Goal: Complete application form

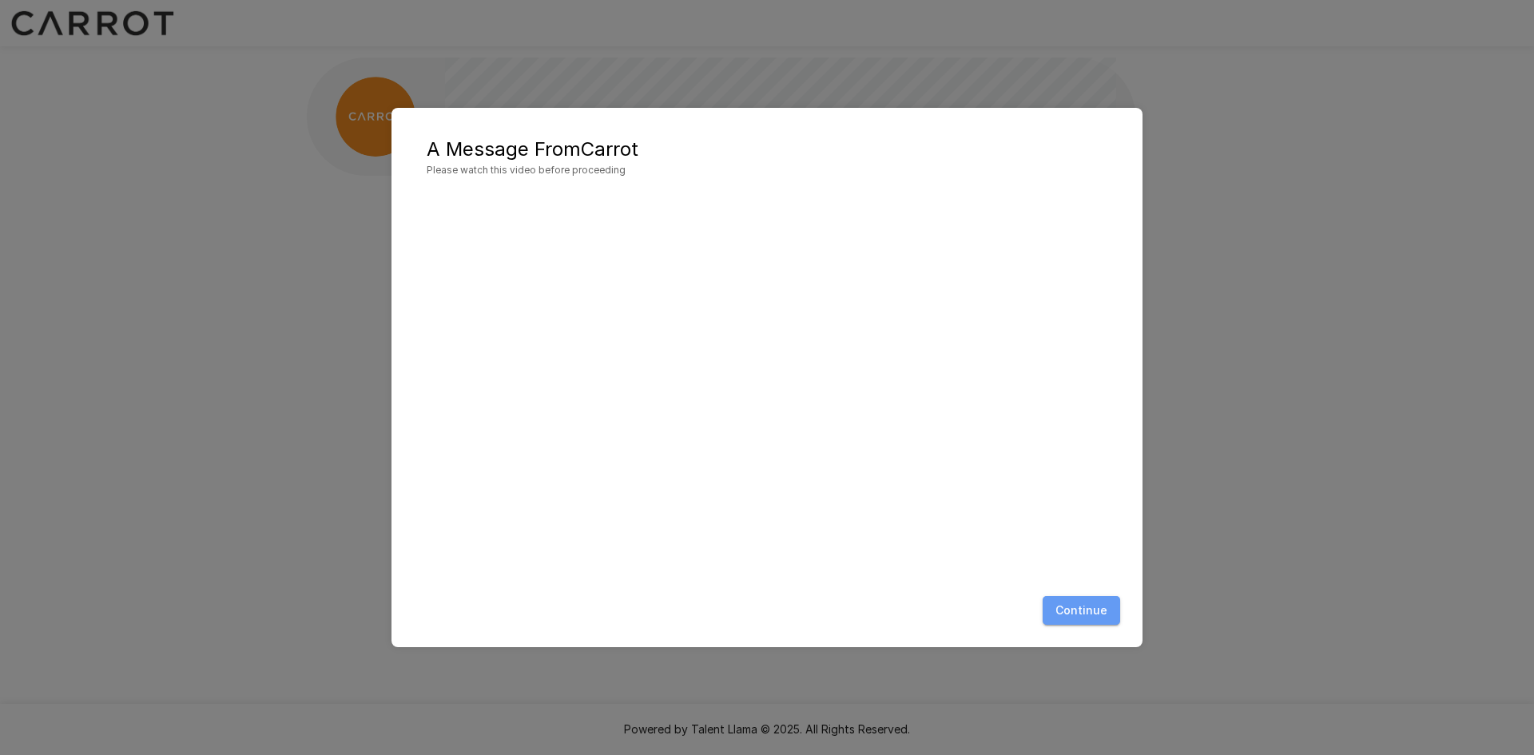
click at [1089, 608] on button "Continue" at bounding box center [1080, 611] width 77 height 30
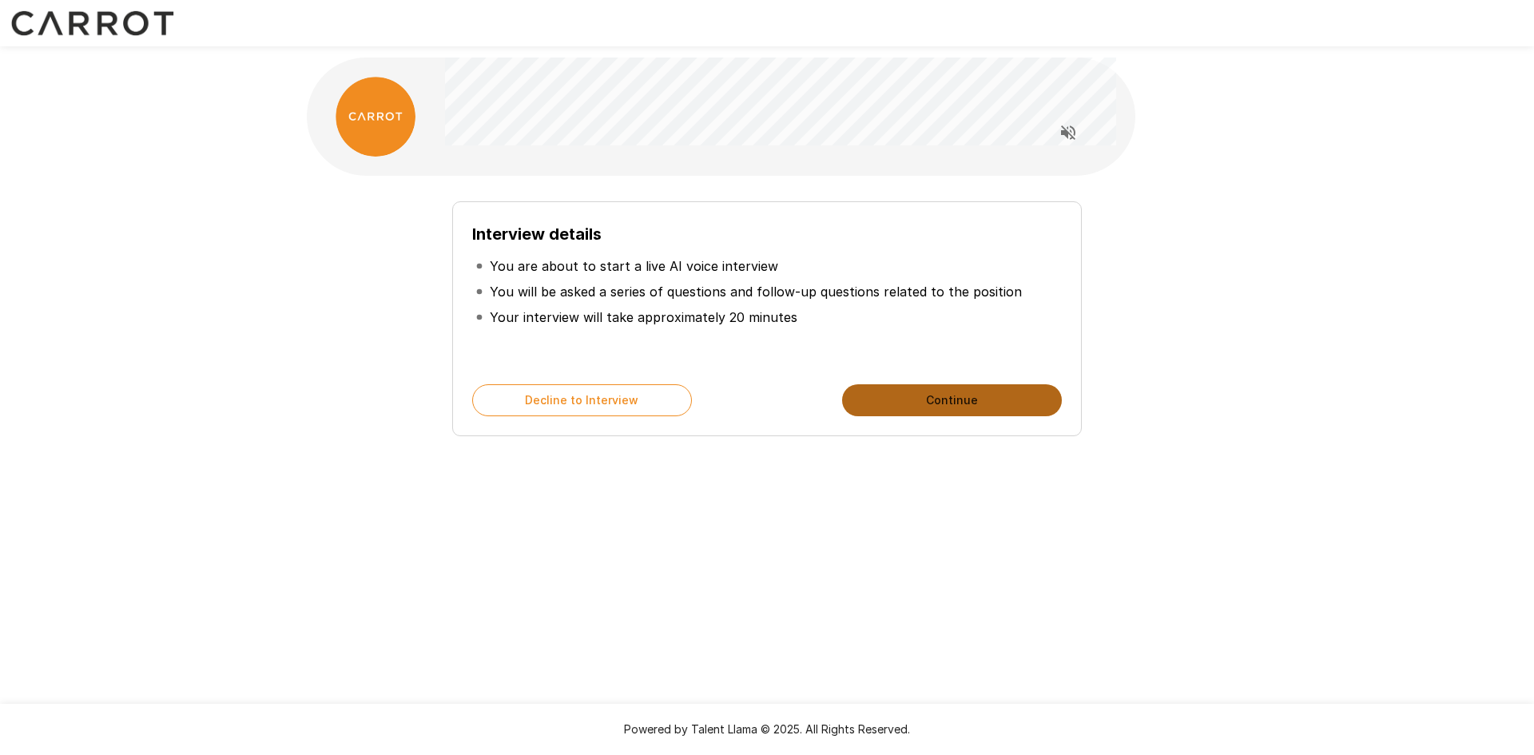
click at [961, 406] on button "Continue" at bounding box center [952, 400] width 220 height 32
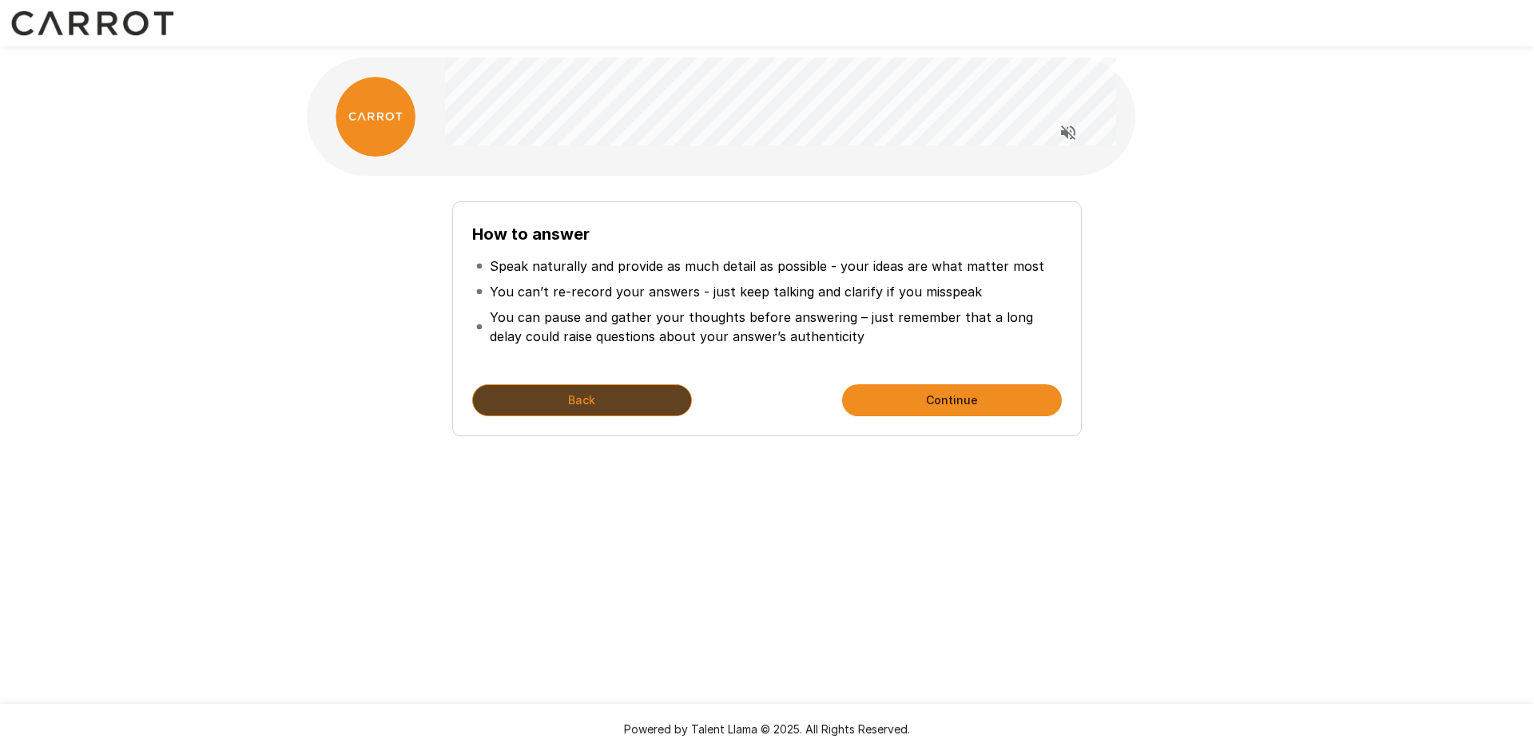
click at [651, 401] on button "Back" at bounding box center [582, 400] width 220 height 32
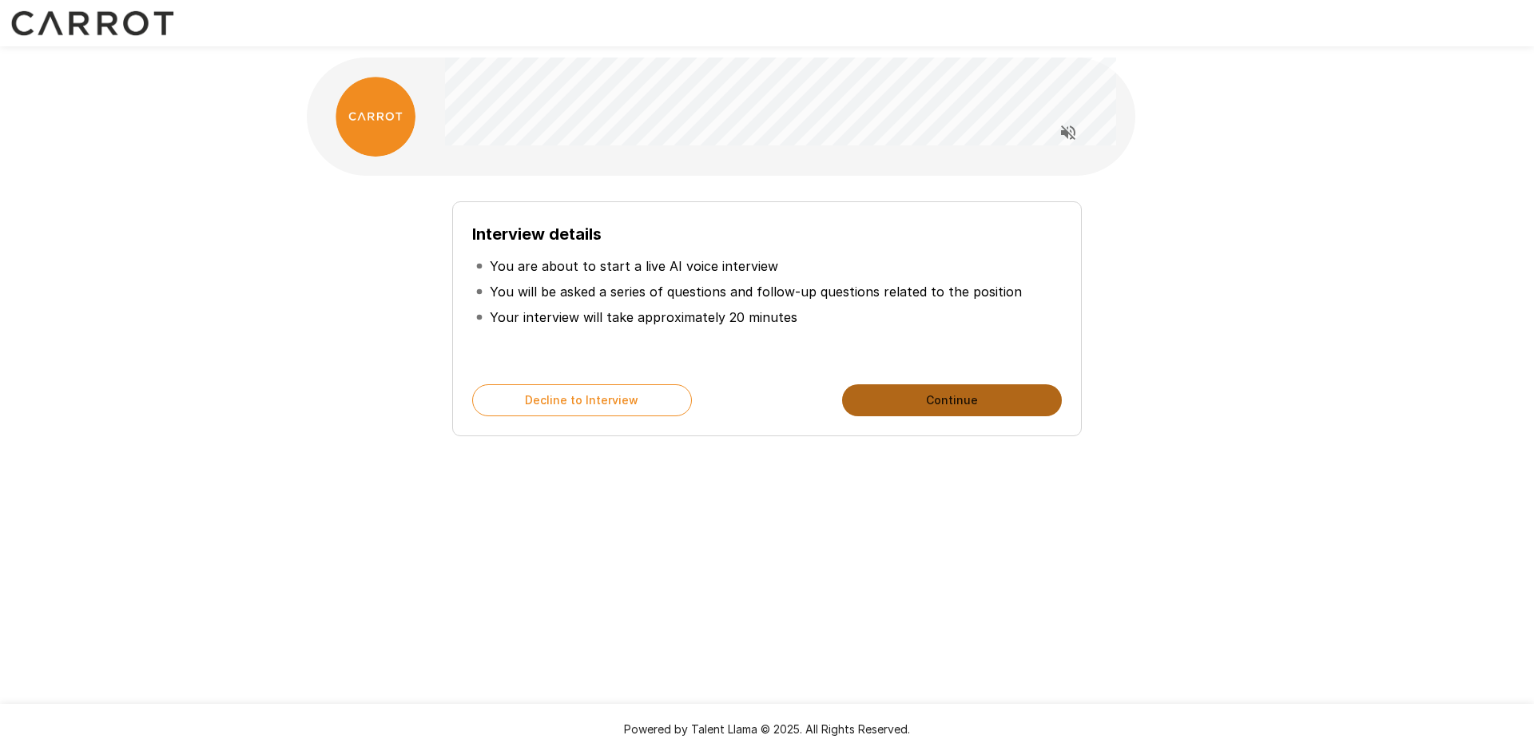
click at [977, 400] on button "Continue" at bounding box center [952, 400] width 220 height 32
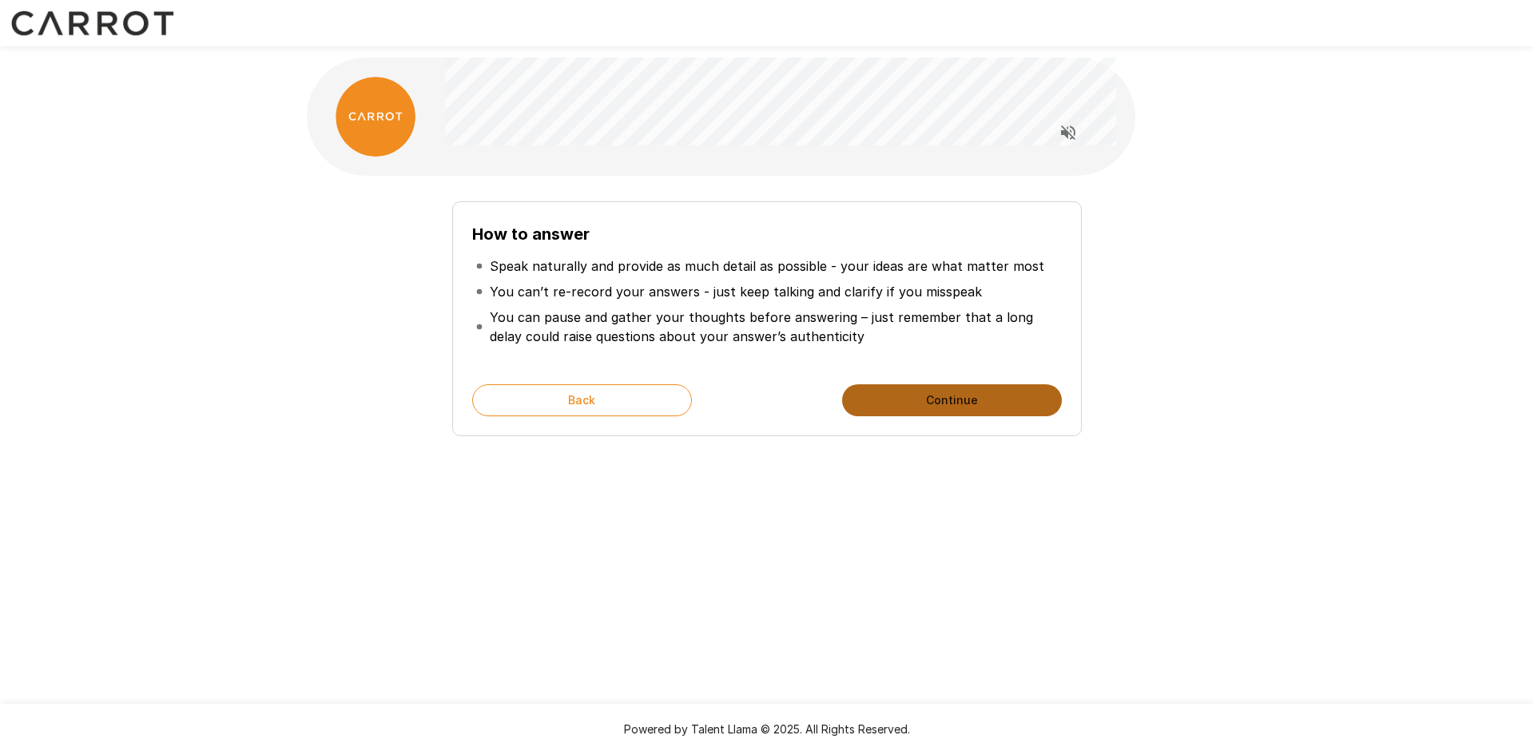
click at [949, 397] on button "Continue" at bounding box center [952, 400] width 220 height 32
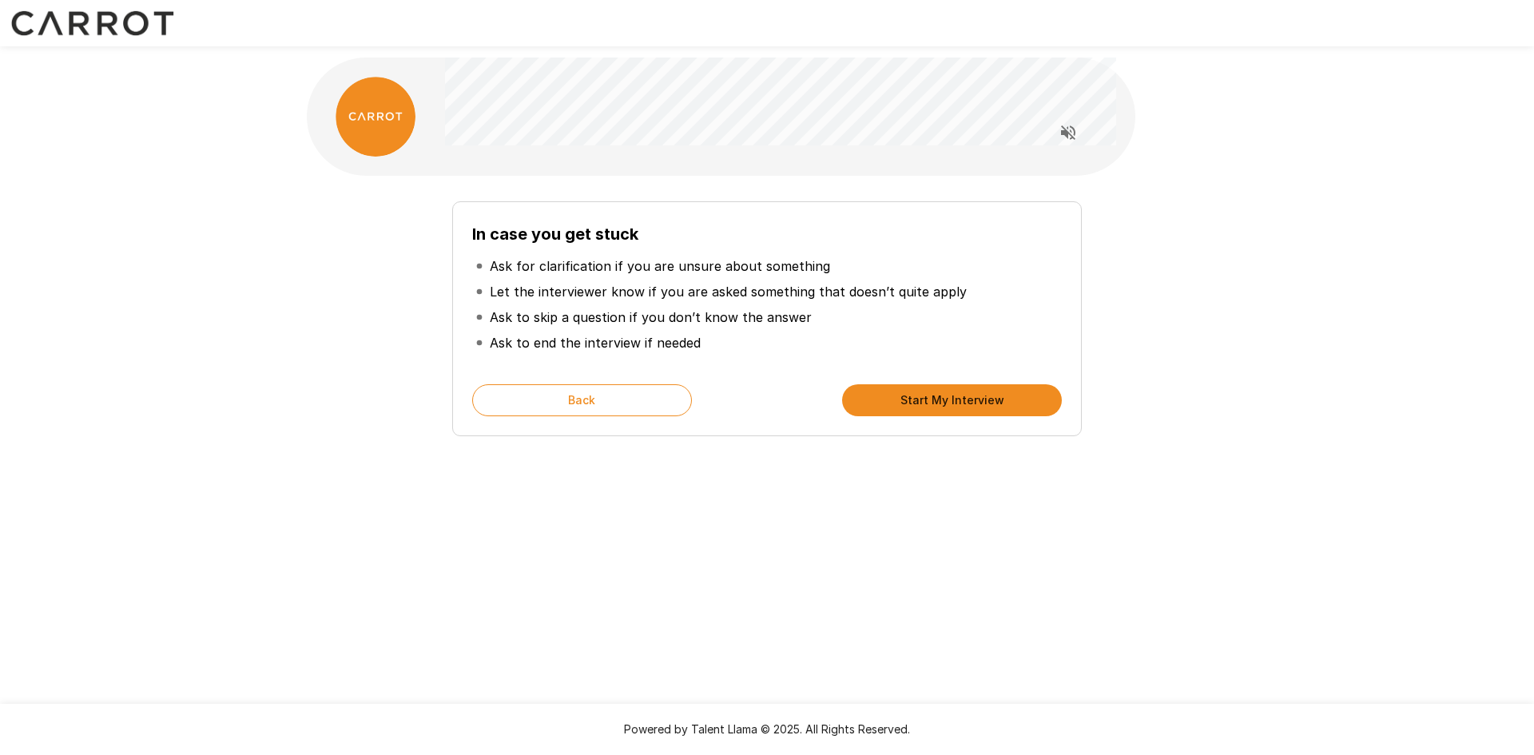
click at [985, 397] on button "Start My Interview" at bounding box center [952, 400] width 220 height 32
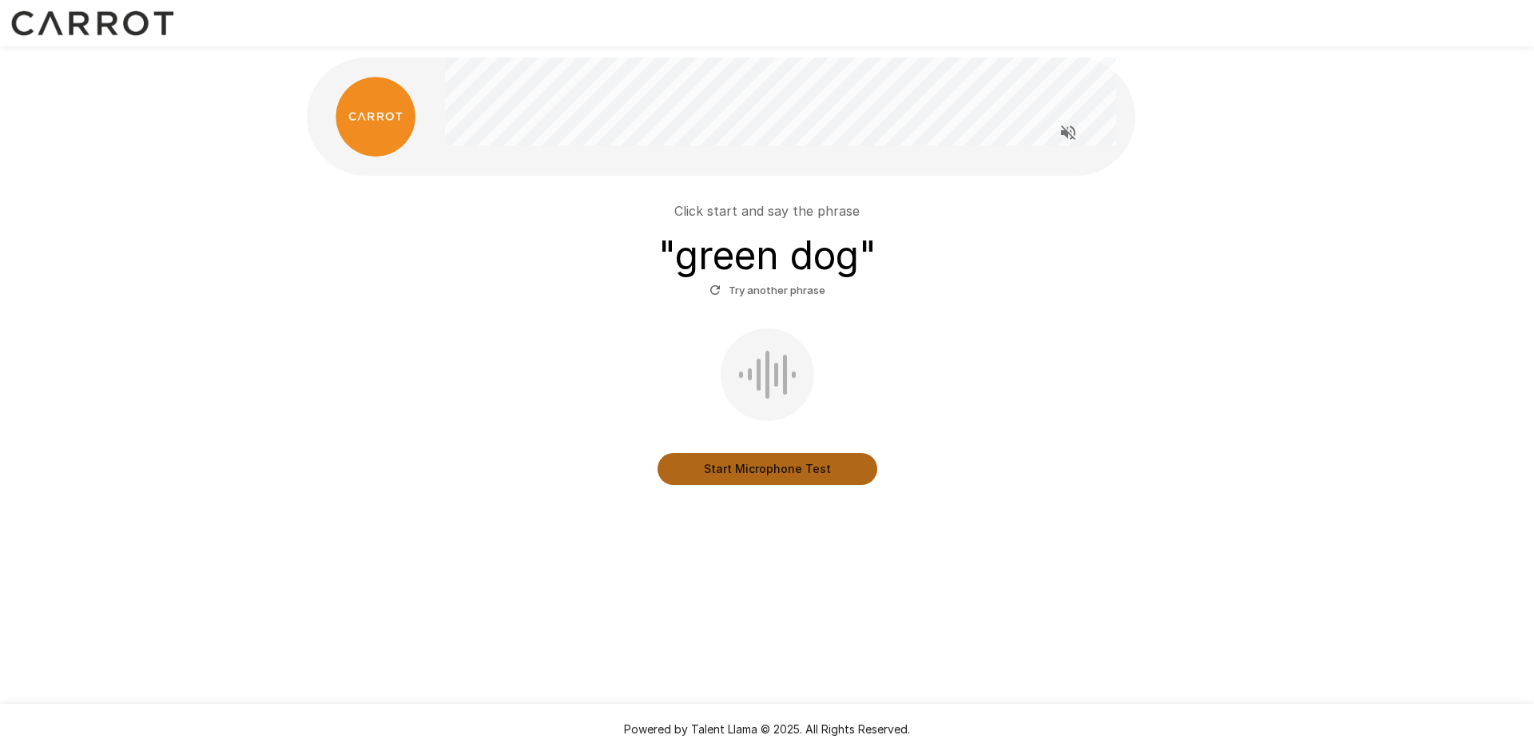
click at [758, 472] on button "Start Microphone Test" at bounding box center [767, 469] width 220 height 32
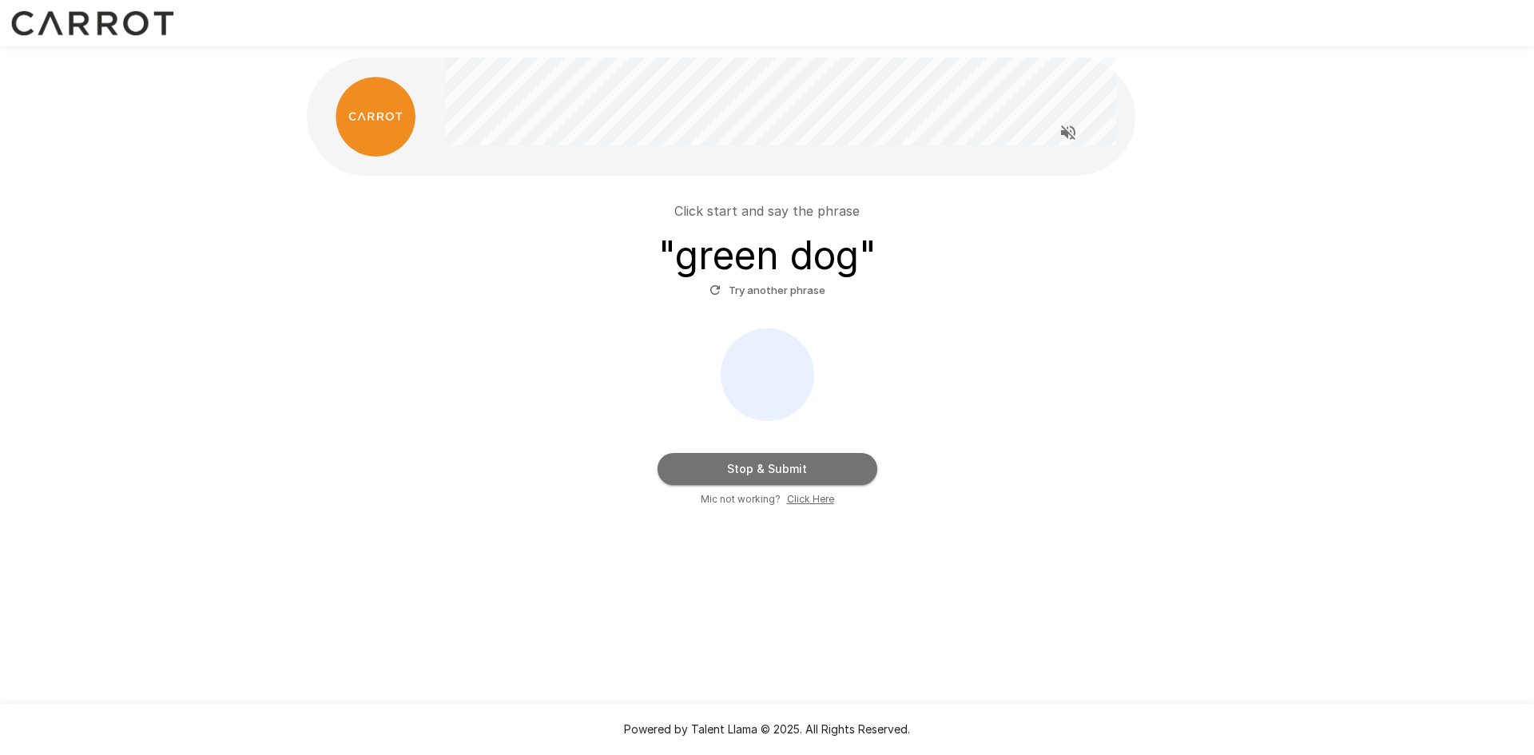
click at [770, 468] on button "Stop & Submit" at bounding box center [767, 469] width 220 height 32
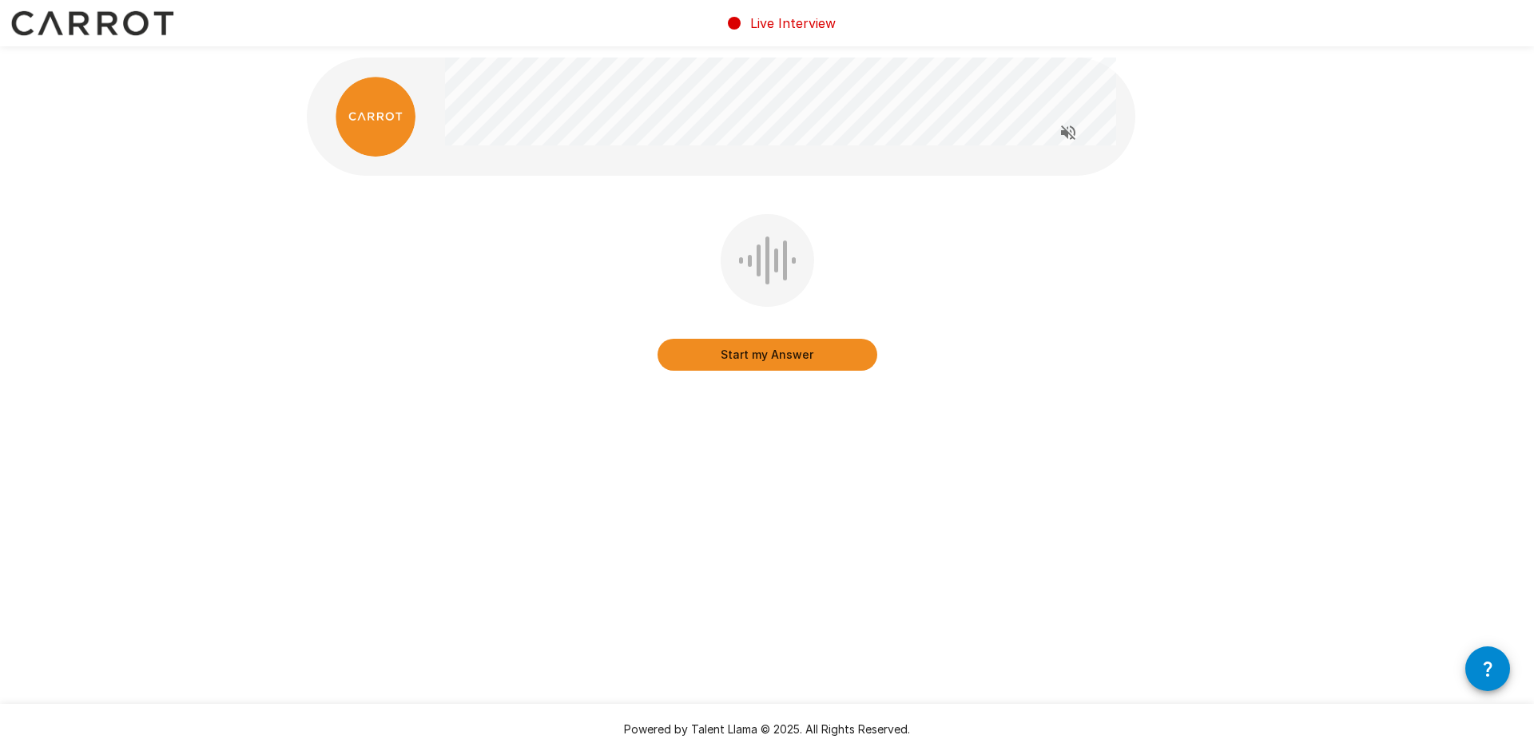
click at [771, 354] on button "Start my Answer" at bounding box center [767, 355] width 220 height 32
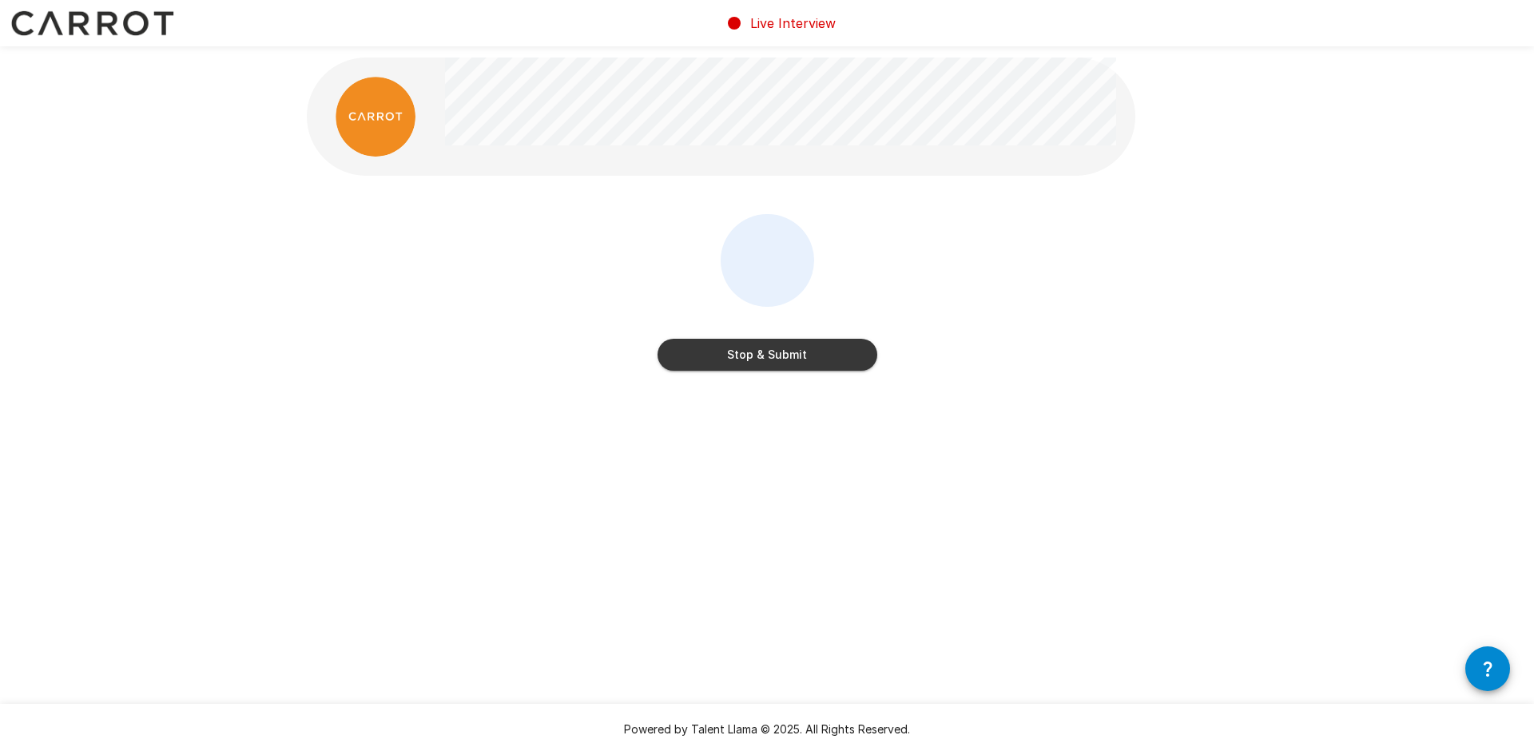
click at [771, 354] on button "Stop & Submit" at bounding box center [767, 355] width 220 height 32
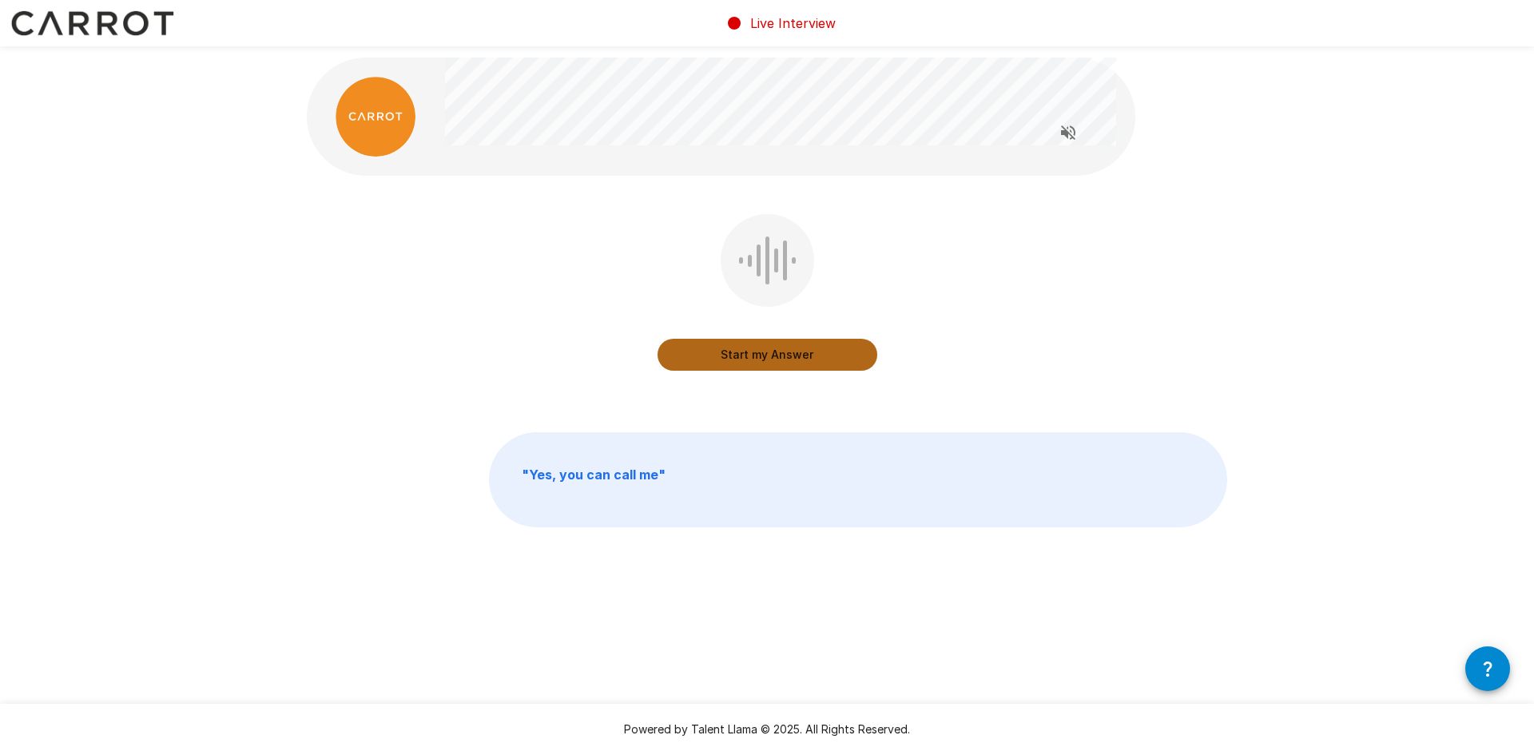
click at [783, 347] on button "Start my Answer" at bounding box center [767, 355] width 220 height 32
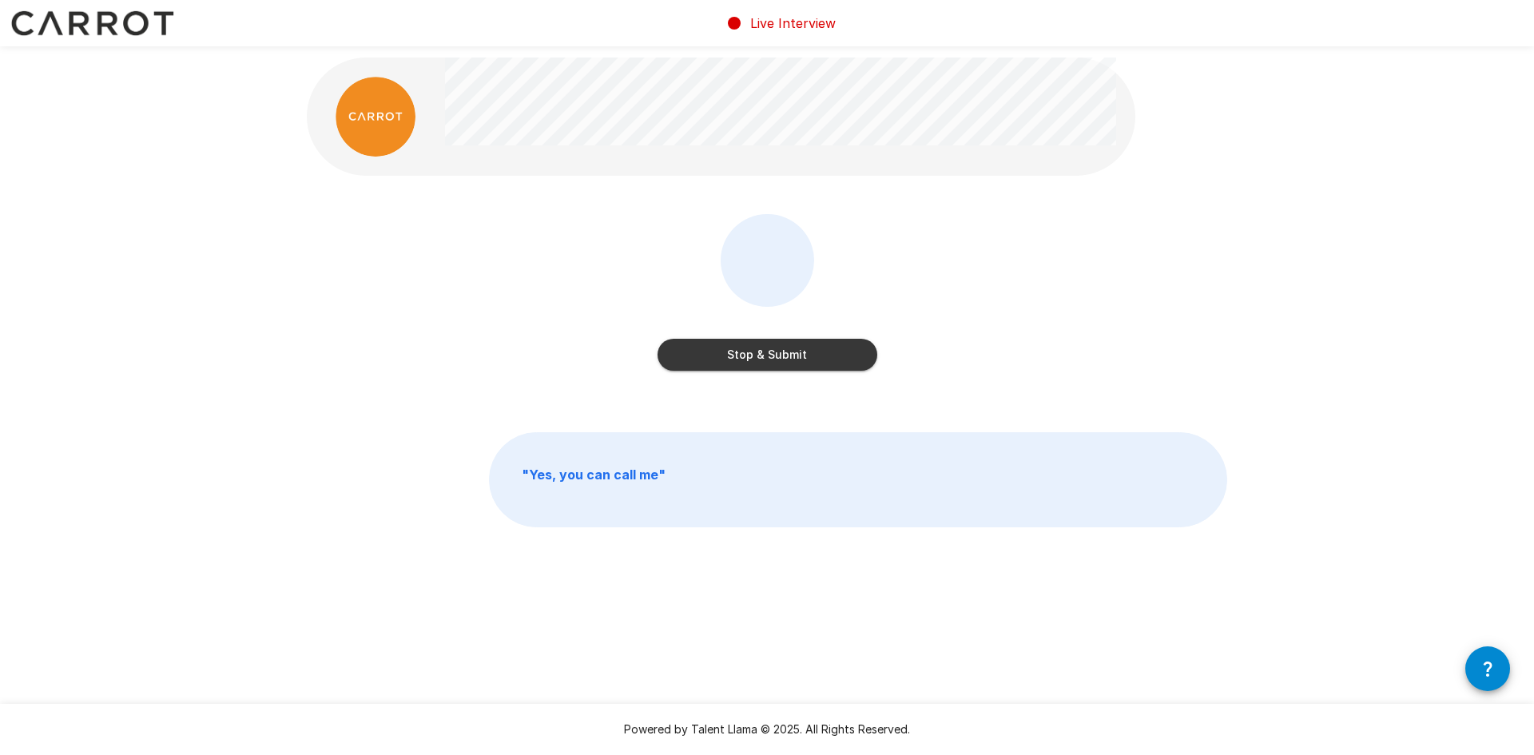
click at [772, 363] on button "Stop & Submit" at bounding box center [767, 355] width 220 height 32
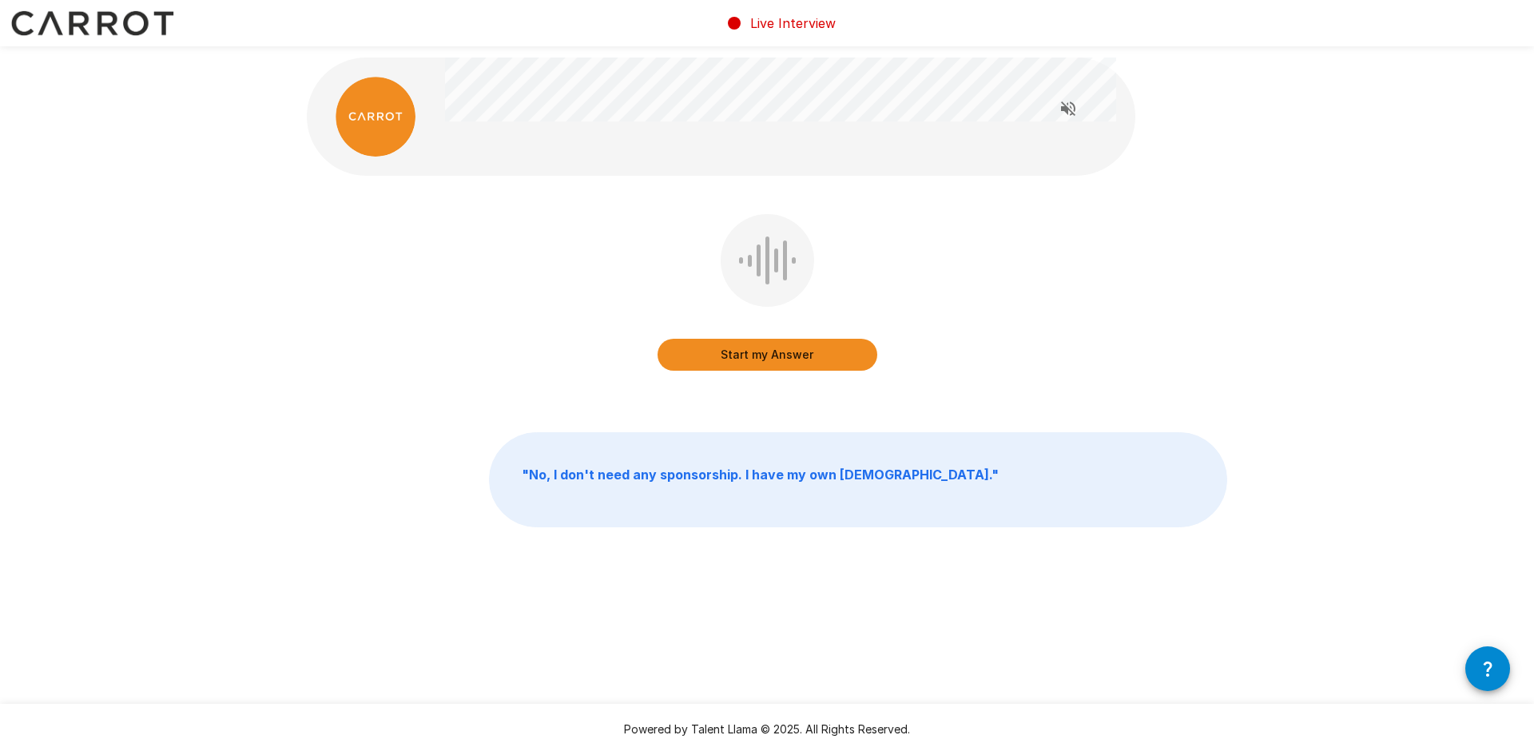
click at [761, 355] on button "Start my Answer" at bounding box center [767, 355] width 220 height 32
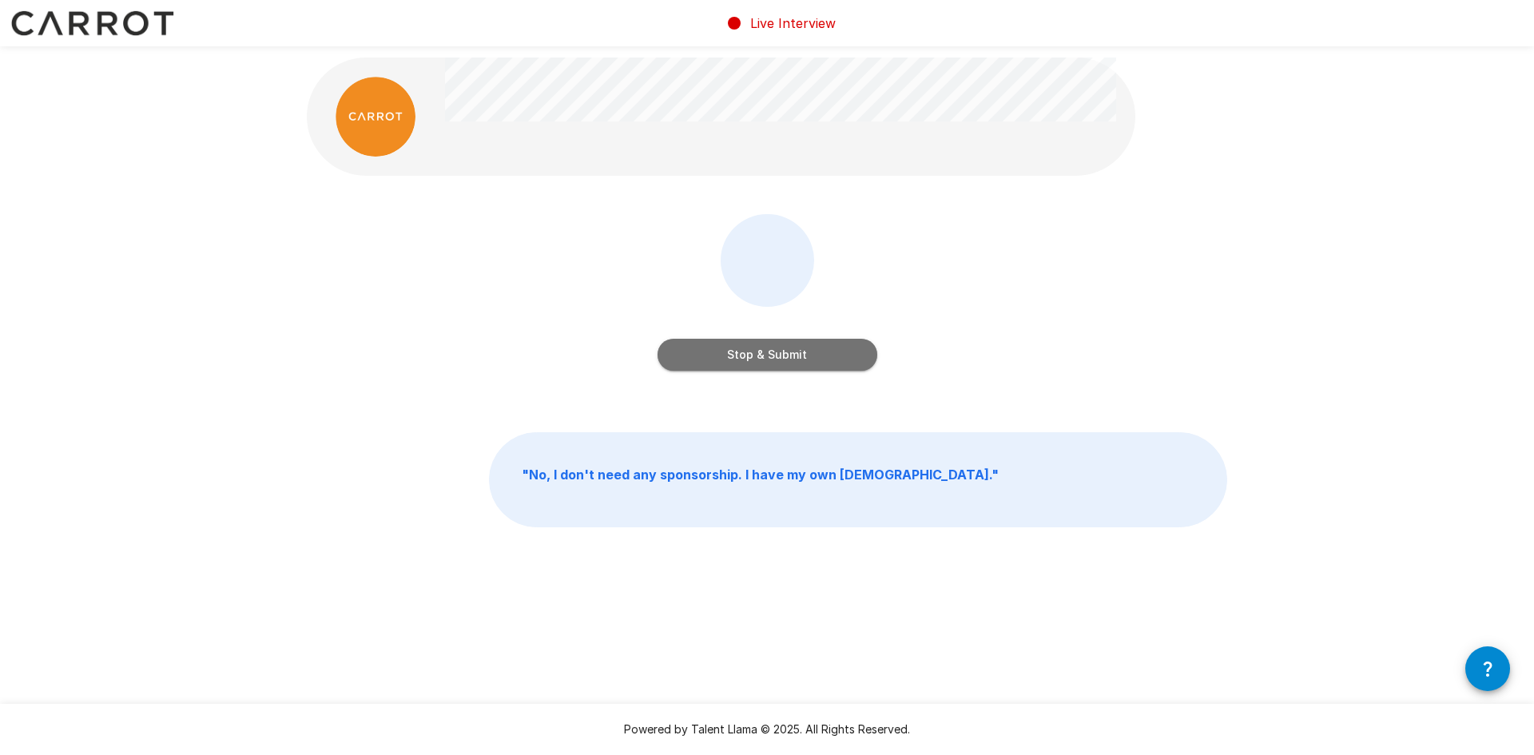
click at [747, 350] on button "Stop & Submit" at bounding box center [767, 355] width 220 height 32
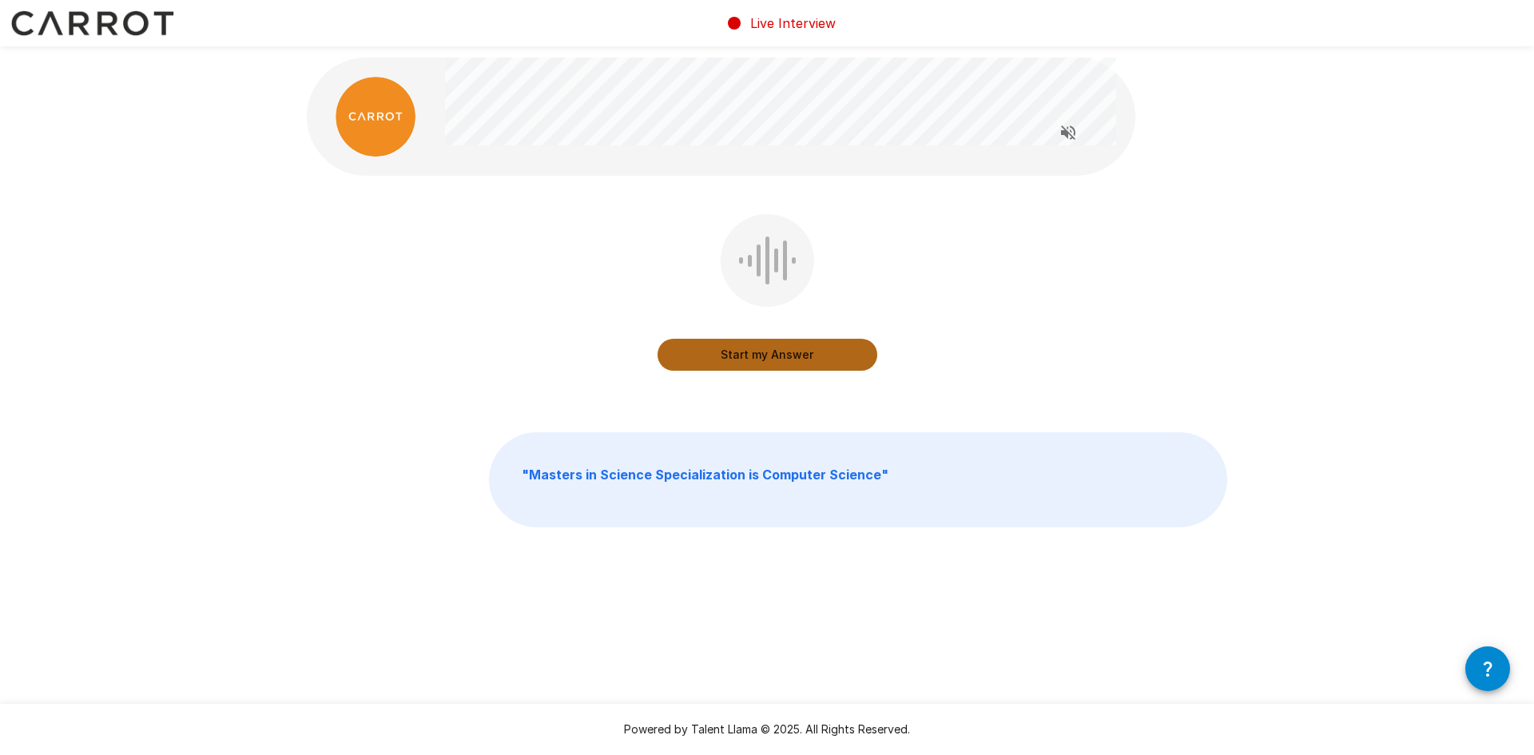
click at [776, 351] on button "Start my Answer" at bounding box center [767, 355] width 220 height 32
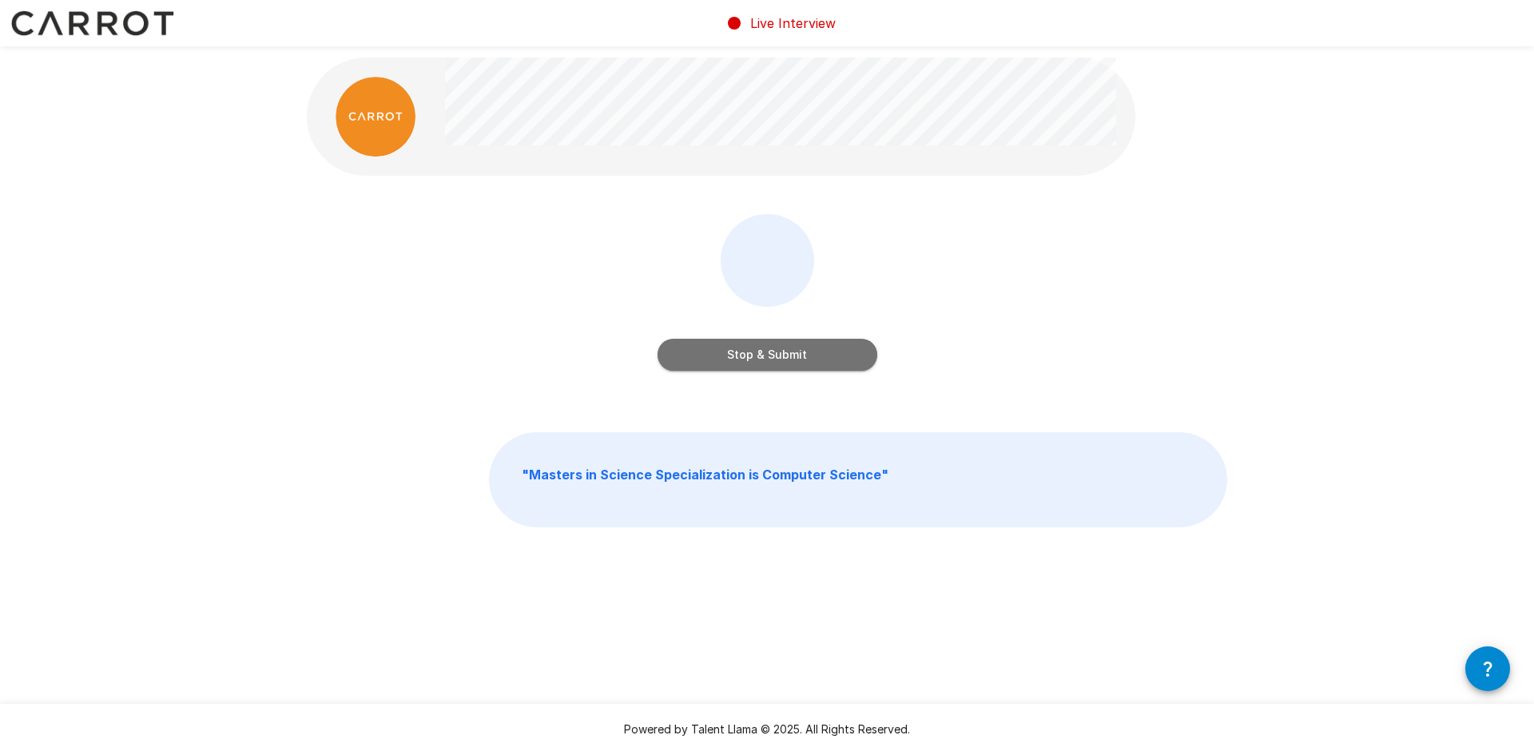
click at [766, 356] on button "Stop & Submit" at bounding box center [767, 355] width 220 height 32
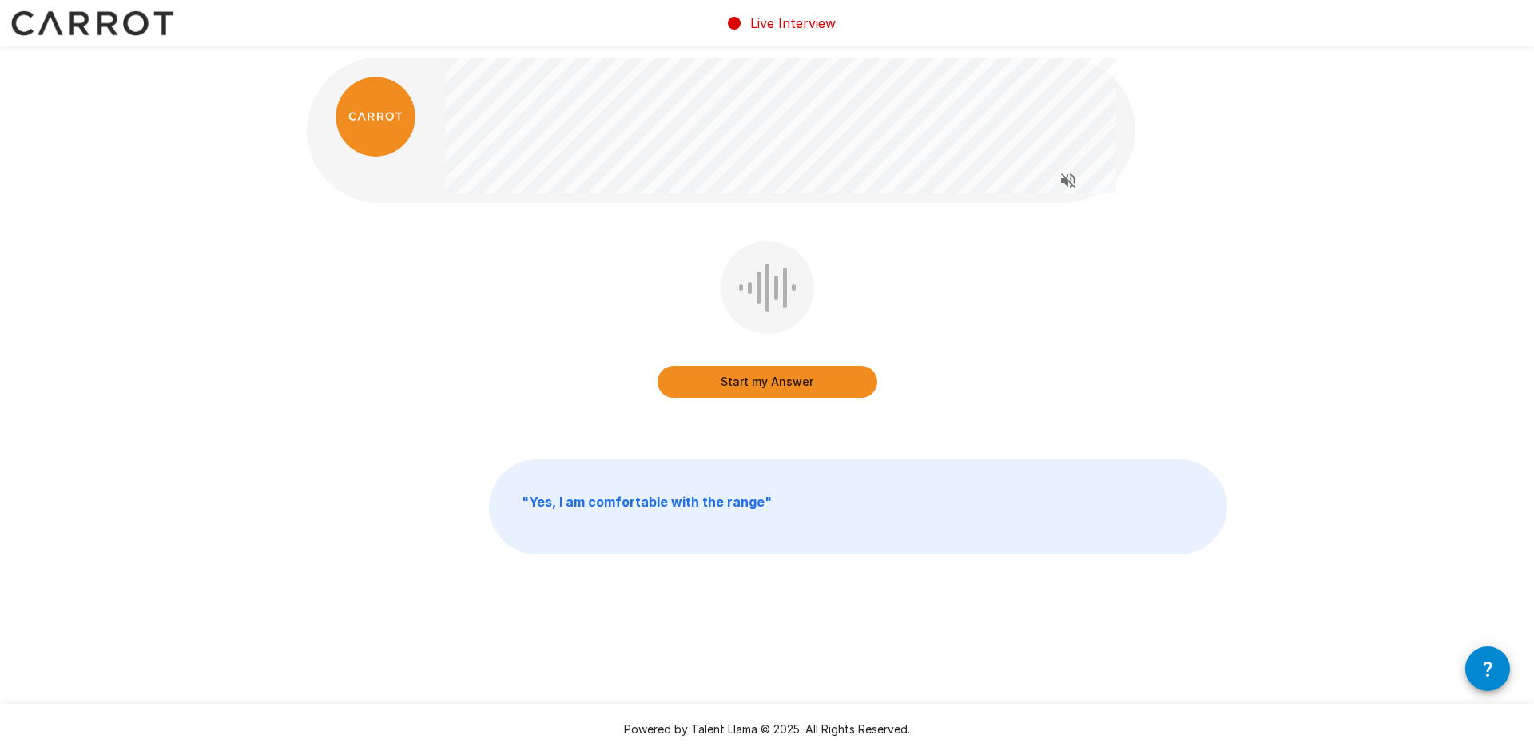
click at [770, 373] on button "Start my Answer" at bounding box center [767, 382] width 220 height 32
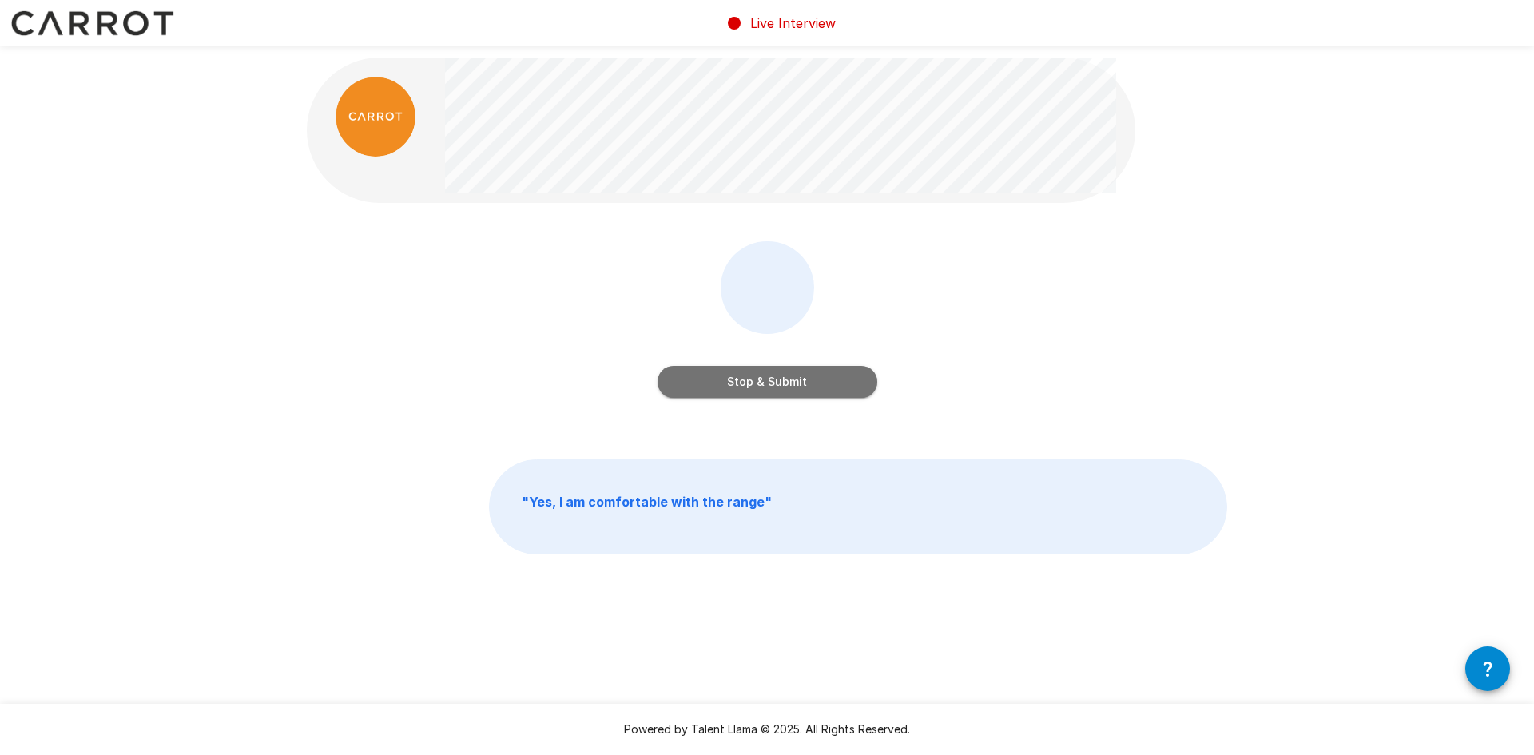
click at [777, 386] on button "Stop & Submit" at bounding box center [767, 382] width 220 height 32
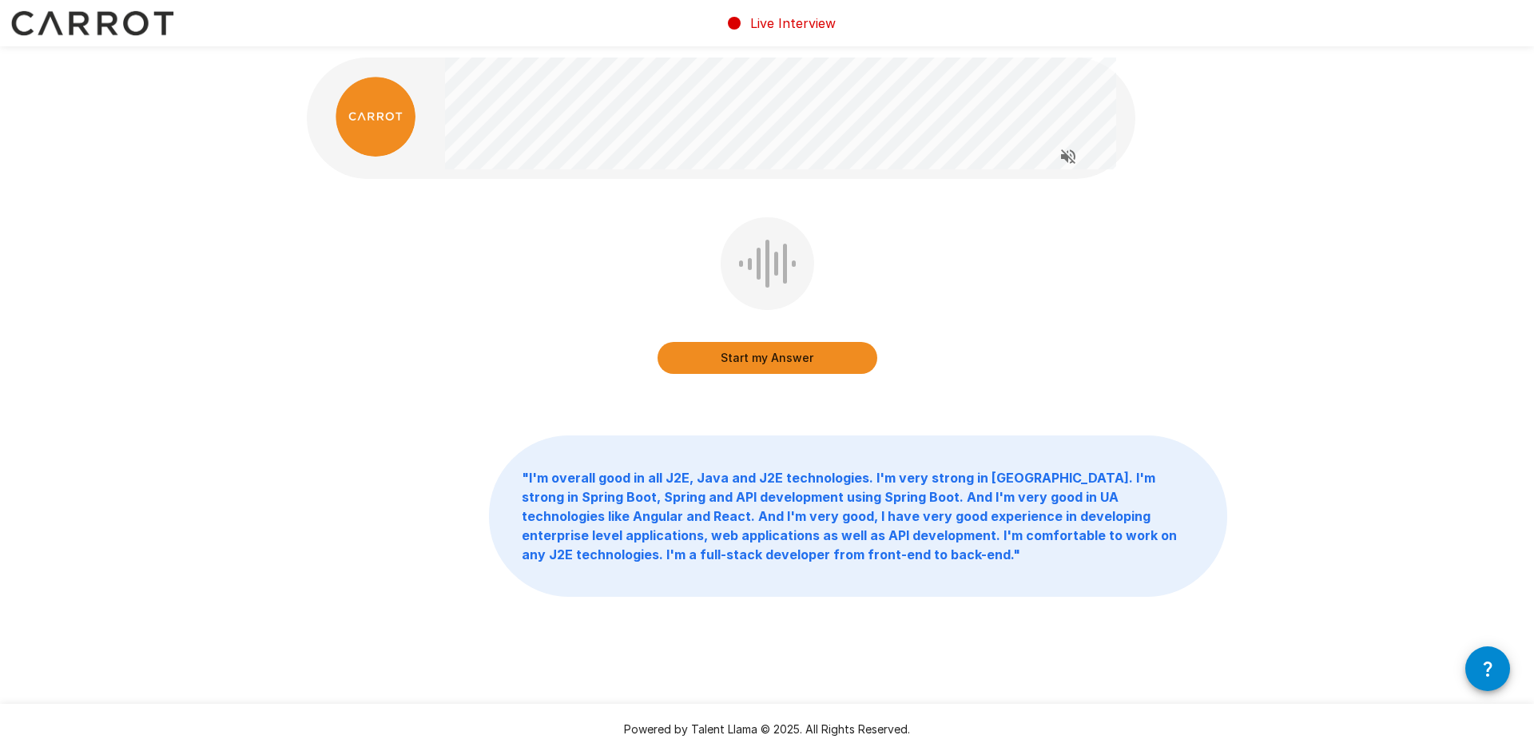
click at [766, 354] on button "Start my Answer" at bounding box center [767, 358] width 220 height 32
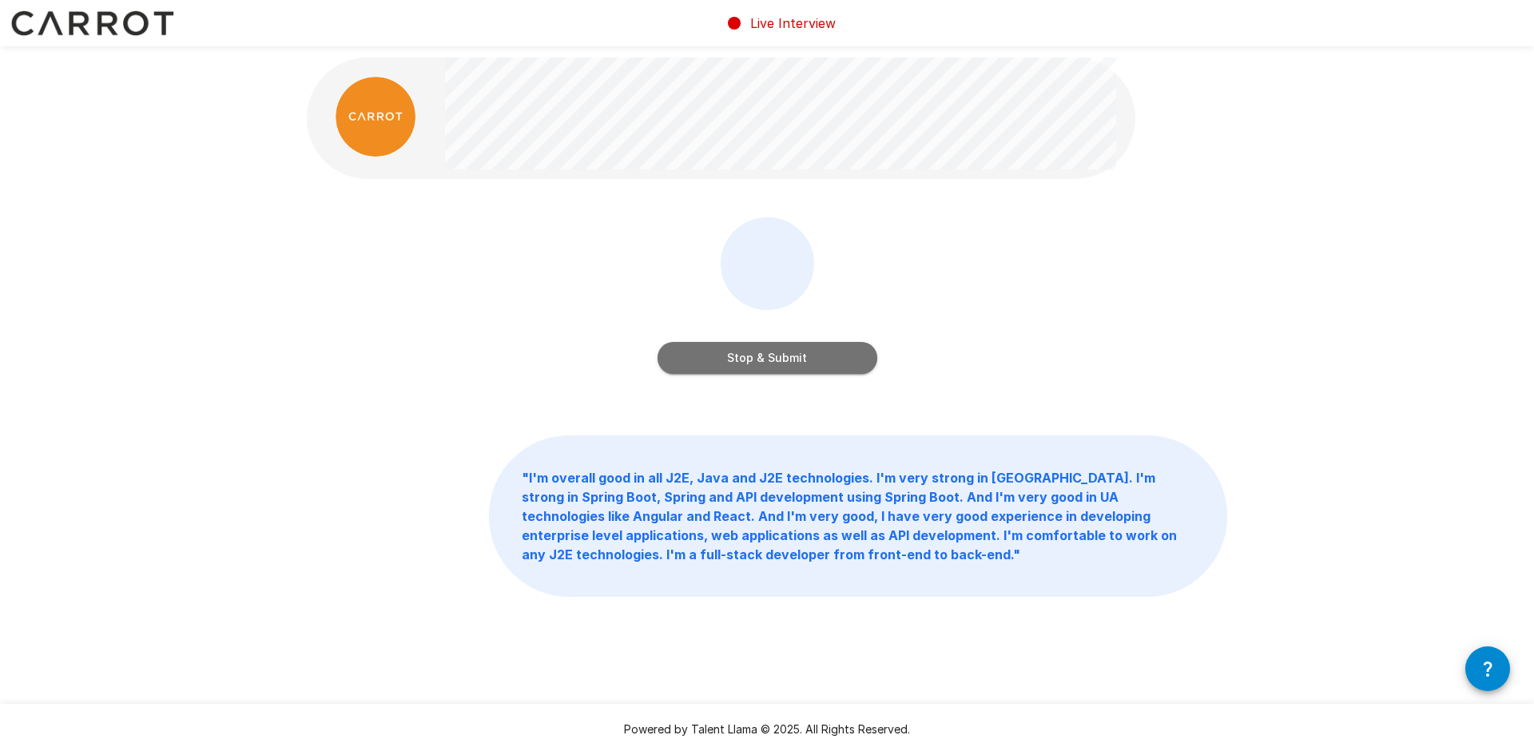
click at [780, 365] on button "Stop & Submit" at bounding box center [767, 358] width 220 height 32
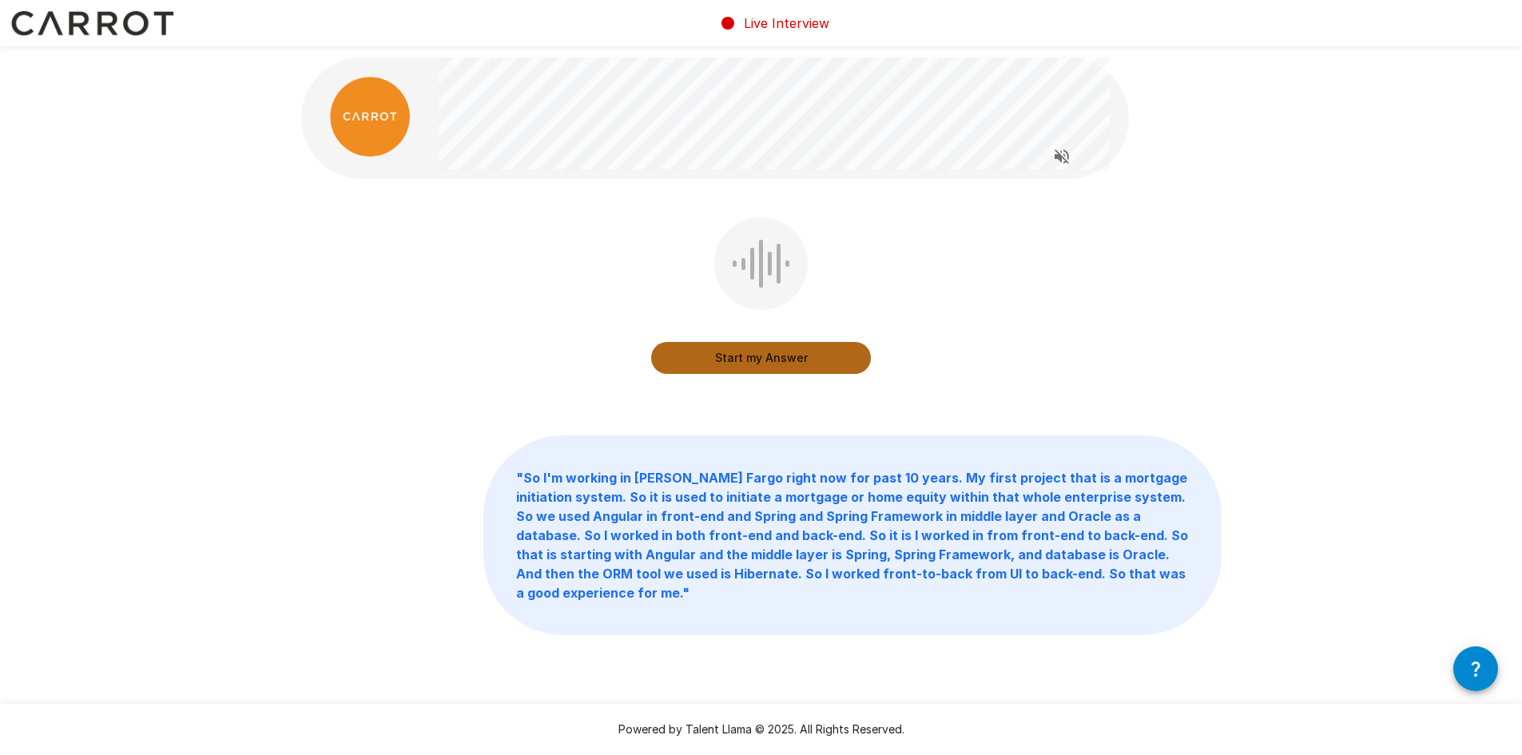
click at [753, 353] on button "Start my Answer" at bounding box center [761, 358] width 220 height 32
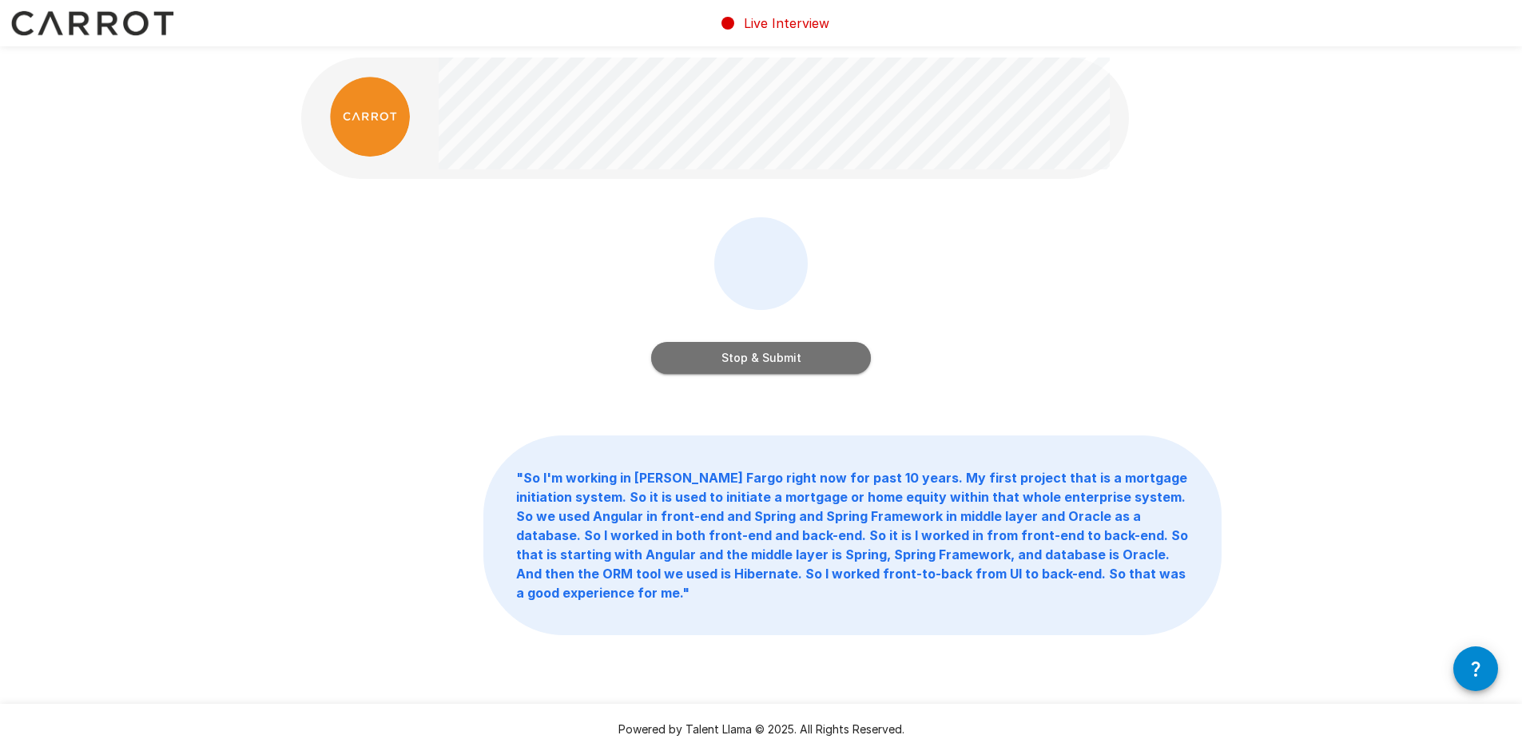
click at [763, 358] on button "Stop & Submit" at bounding box center [761, 358] width 220 height 32
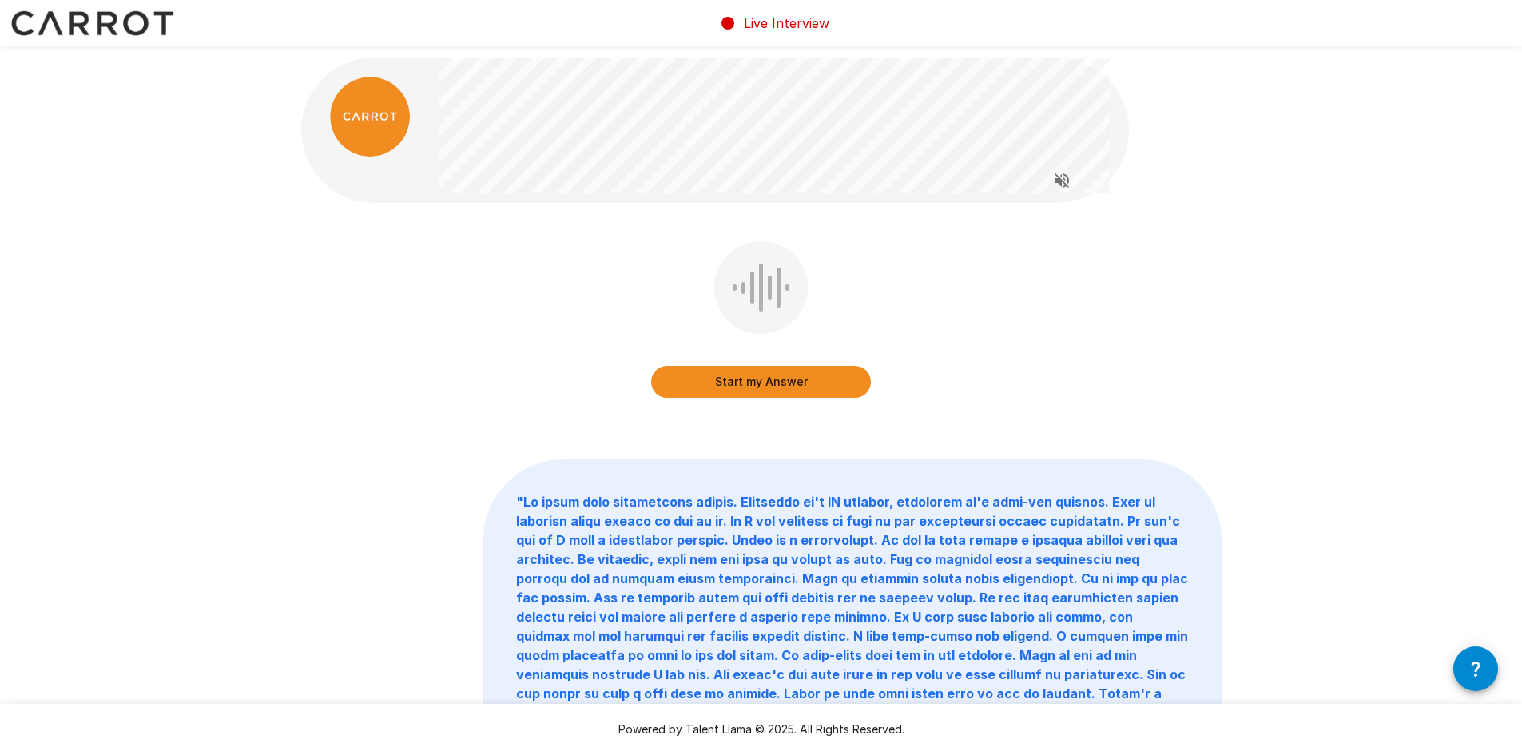
click at [766, 382] on button "Start my Answer" at bounding box center [761, 382] width 220 height 32
click at [760, 379] on button "Stop & Submit" at bounding box center [761, 382] width 220 height 32
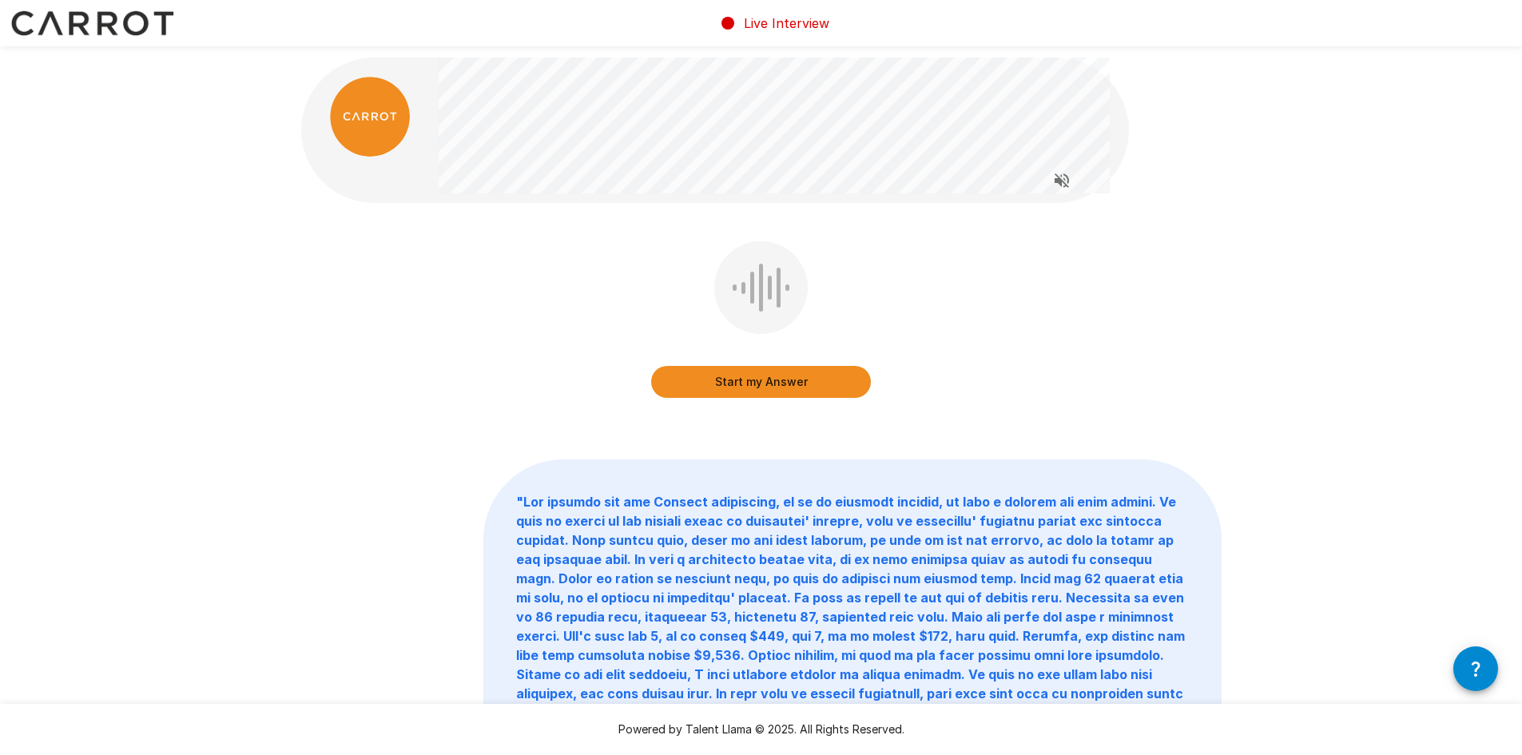
click at [776, 381] on button "Start my Answer" at bounding box center [761, 382] width 220 height 32
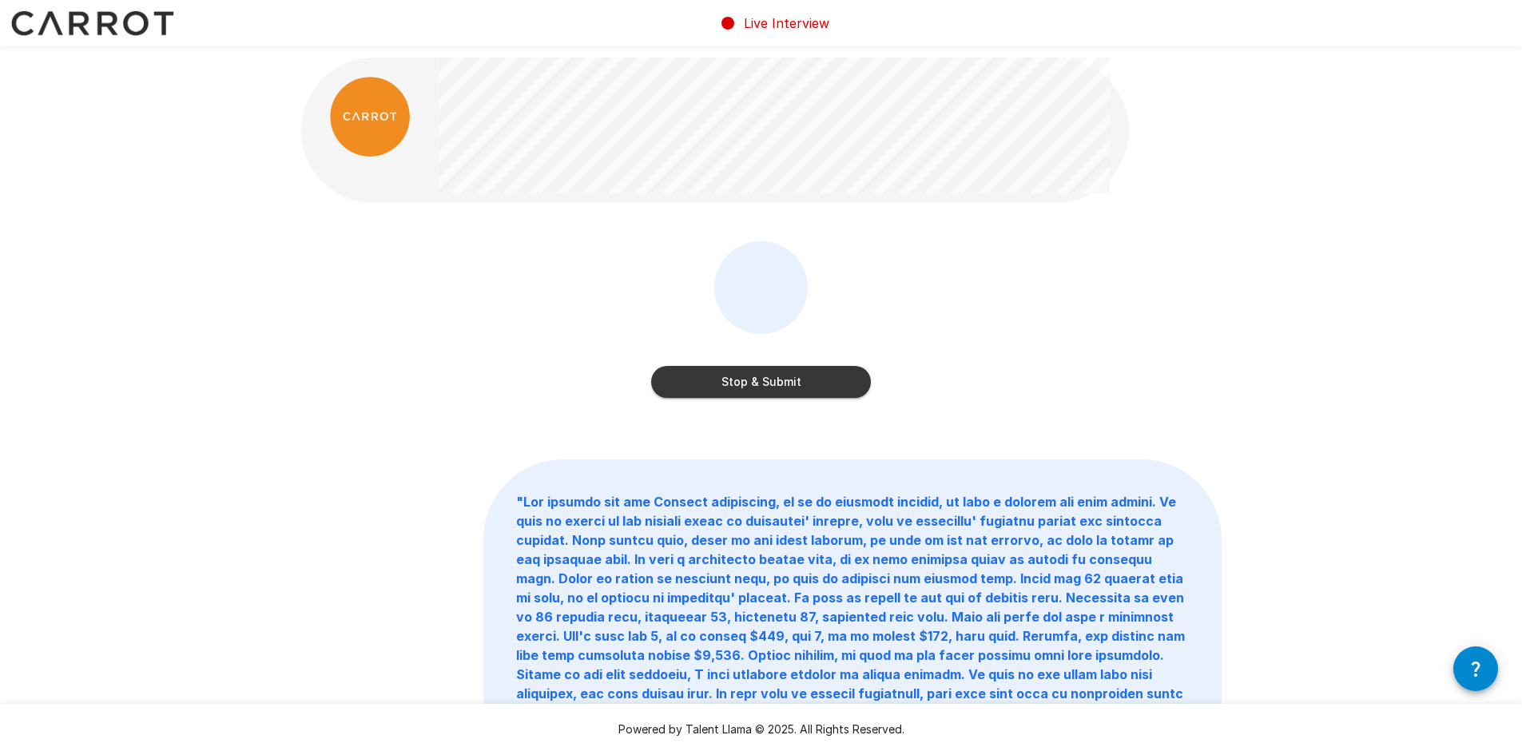
click at [771, 380] on button "Stop & Submit" at bounding box center [761, 382] width 220 height 32
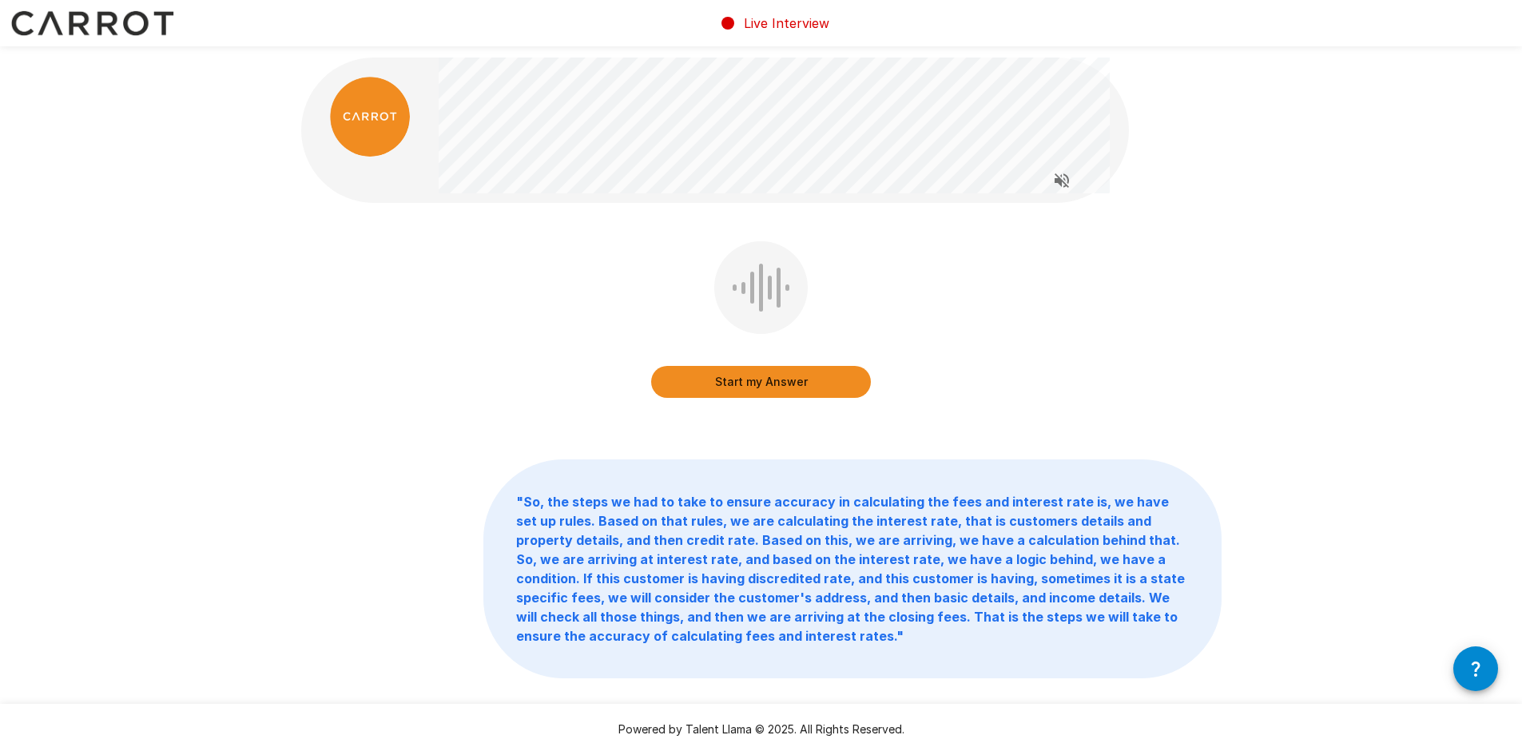
click at [767, 383] on button "Start my Answer" at bounding box center [761, 382] width 220 height 32
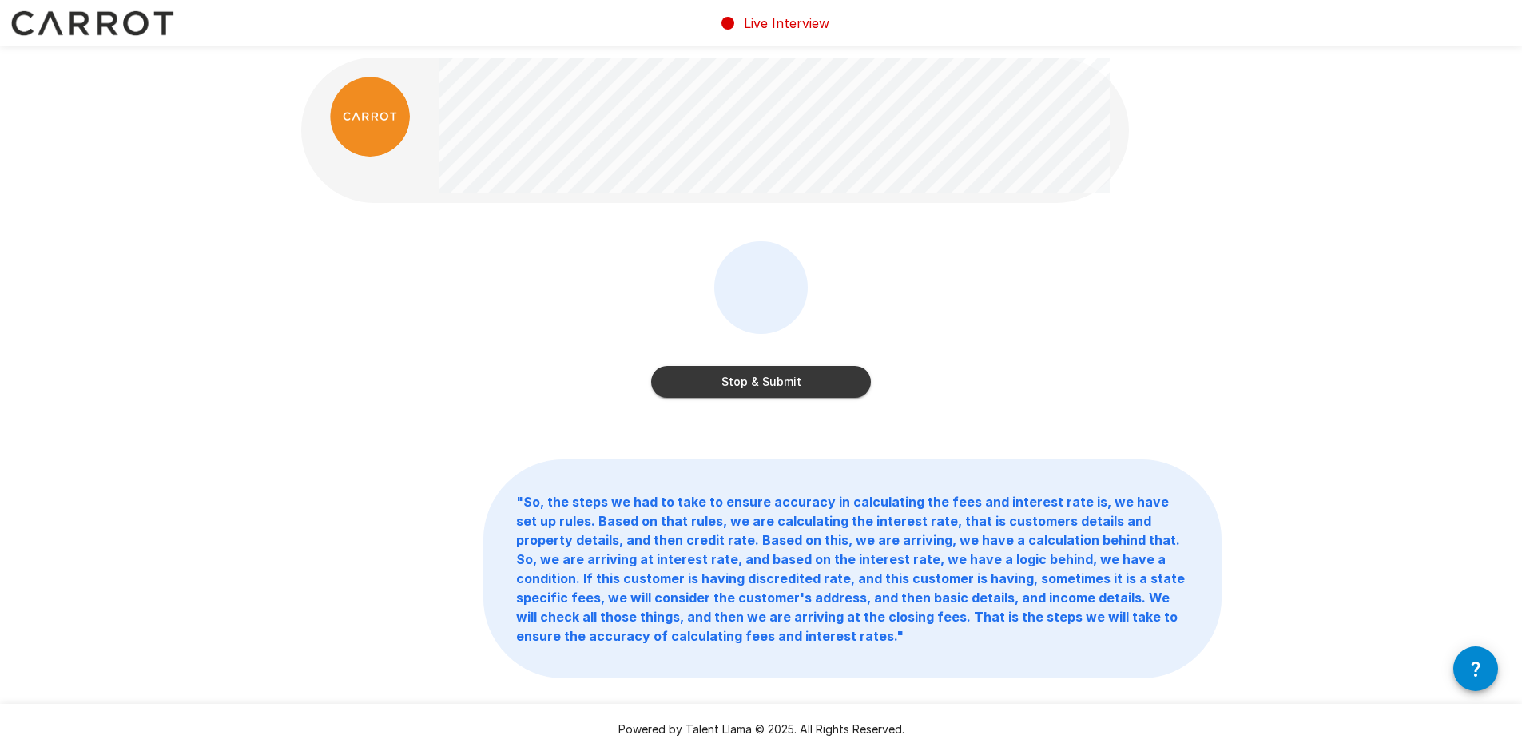
click at [780, 391] on button "Stop & Submit" at bounding box center [761, 382] width 220 height 32
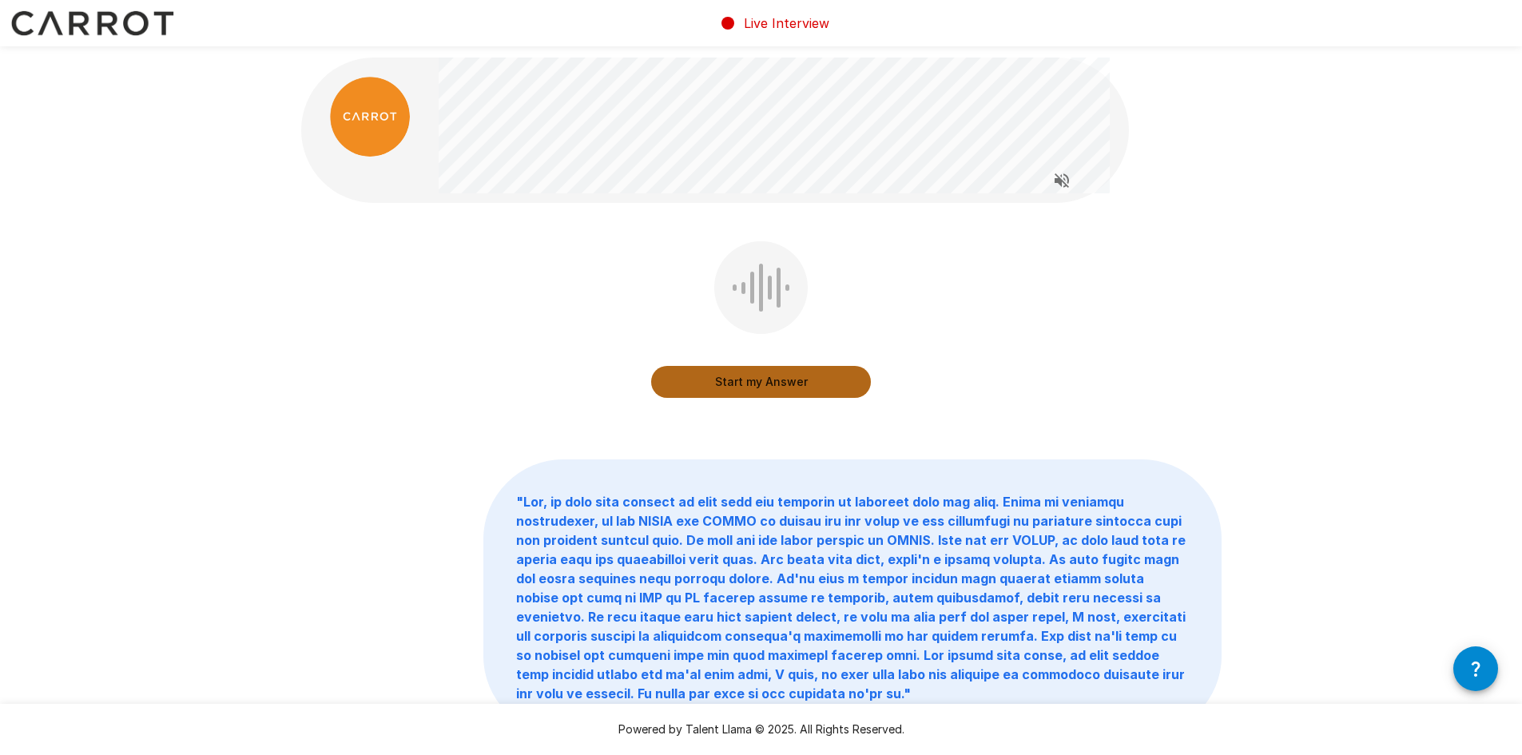
click at [772, 379] on button "Start my Answer" at bounding box center [761, 382] width 220 height 32
click at [770, 376] on button "Stop & Submit" at bounding box center [761, 382] width 220 height 32
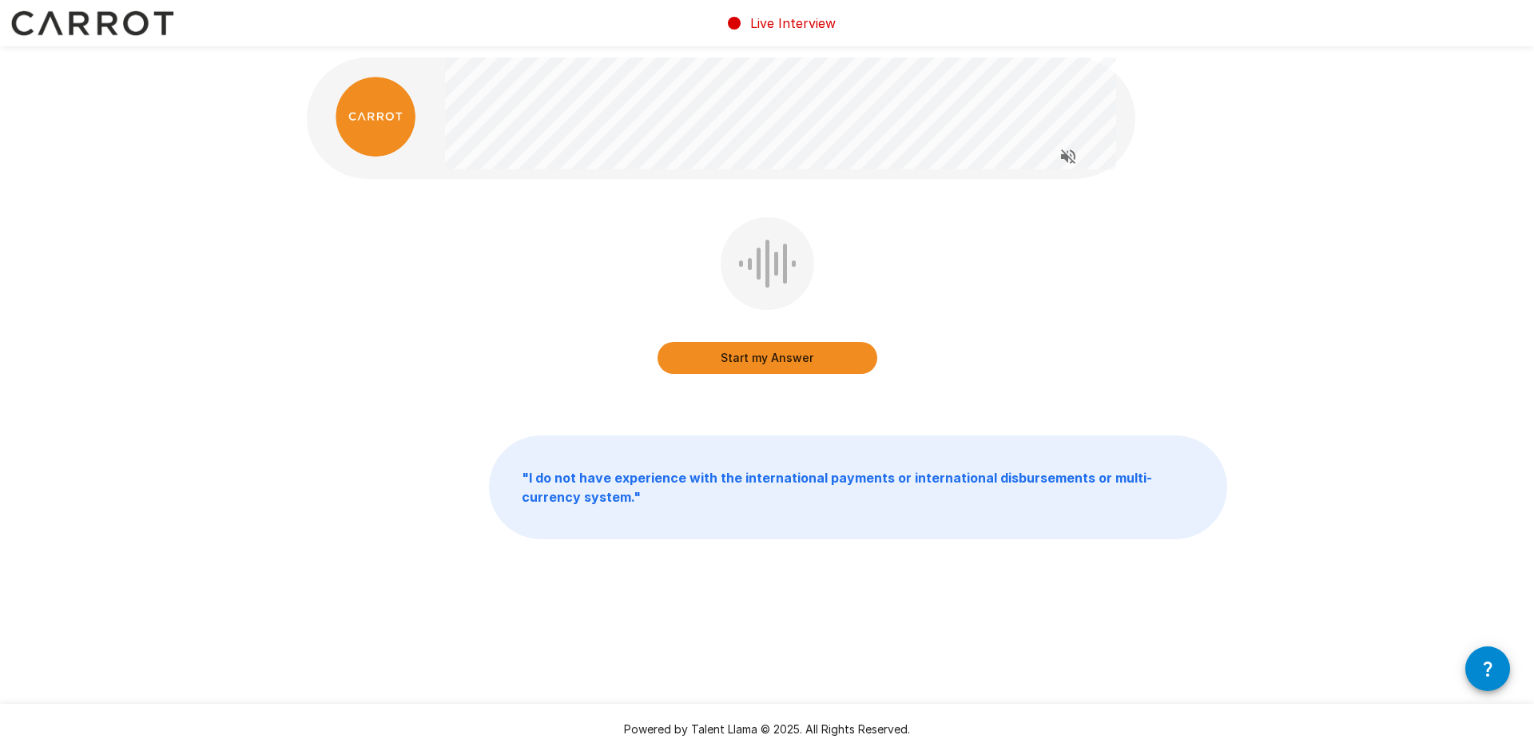
click at [767, 348] on button "Start my Answer" at bounding box center [767, 358] width 220 height 32
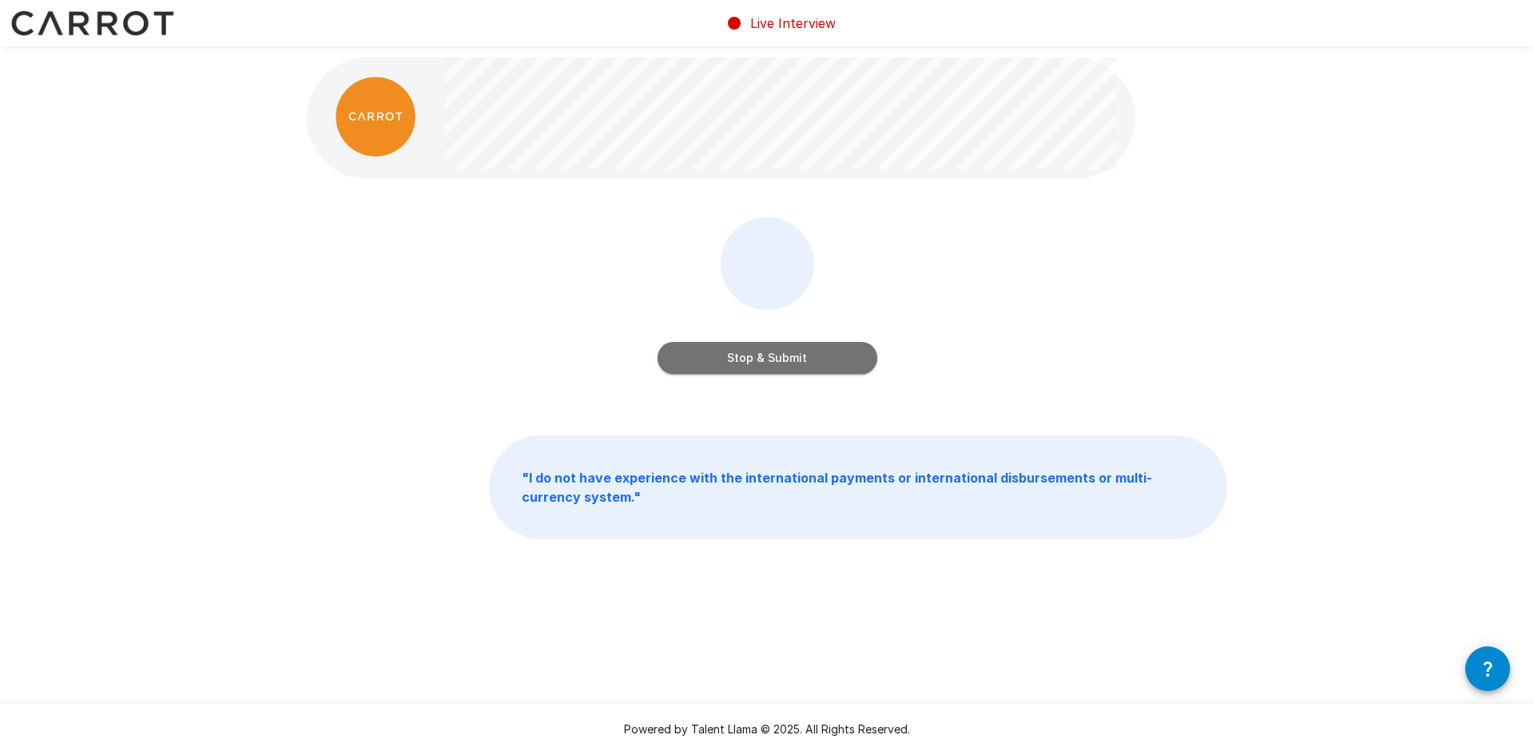
click at [779, 354] on button "Stop & Submit" at bounding box center [767, 358] width 220 height 32
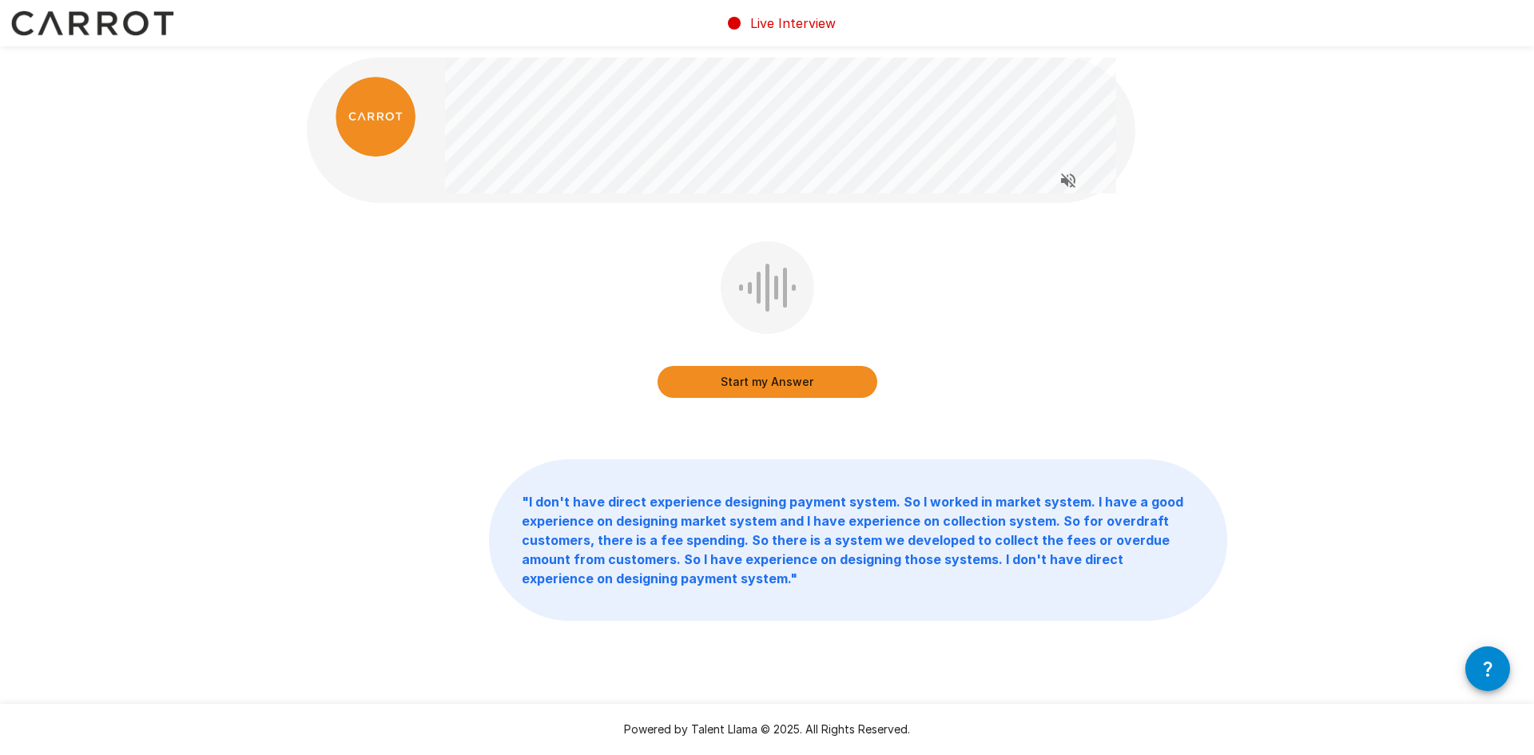
click at [764, 376] on button "Start my Answer" at bounding box center [767, 382] width 220 height 32
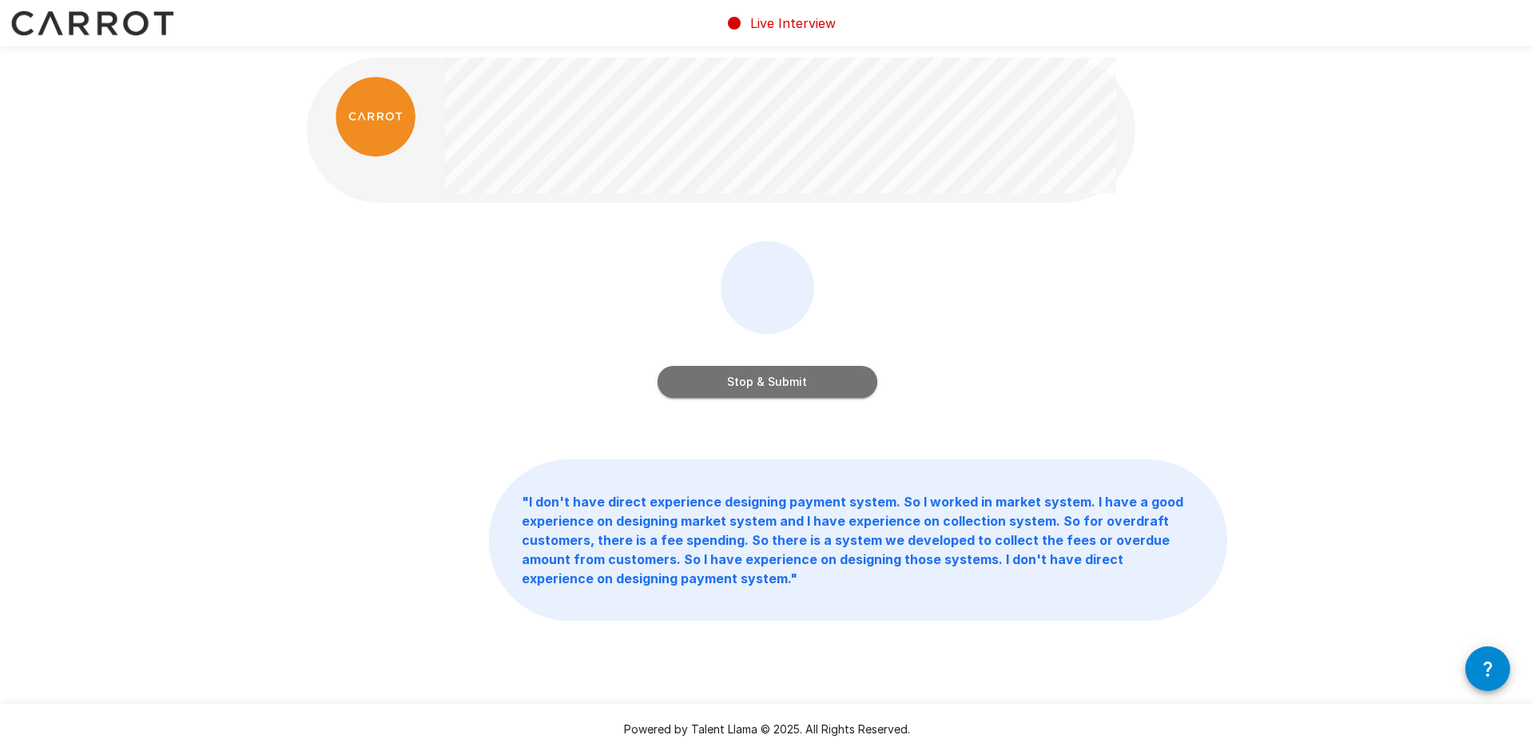
click at [760, 381] on button "Stop & Submit" at bounding box center [767, 382] width 220 height 32
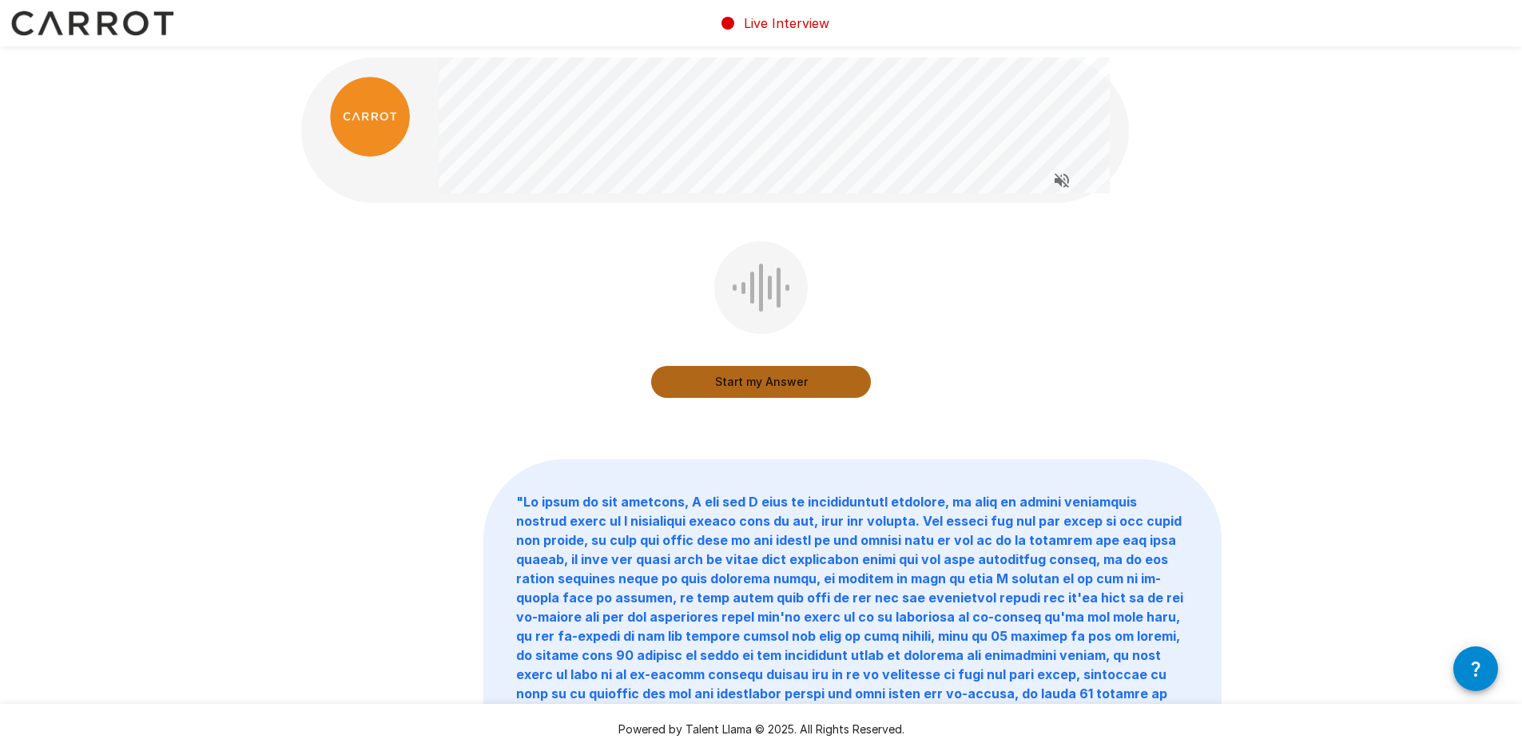
click at [762, 382] on button "Start my Answer" at bounding box center [761, 382] width 220 height 32
click at [754, 382] on button "Stop & Submit" at bounding box center [761, 382] width 220 height 32
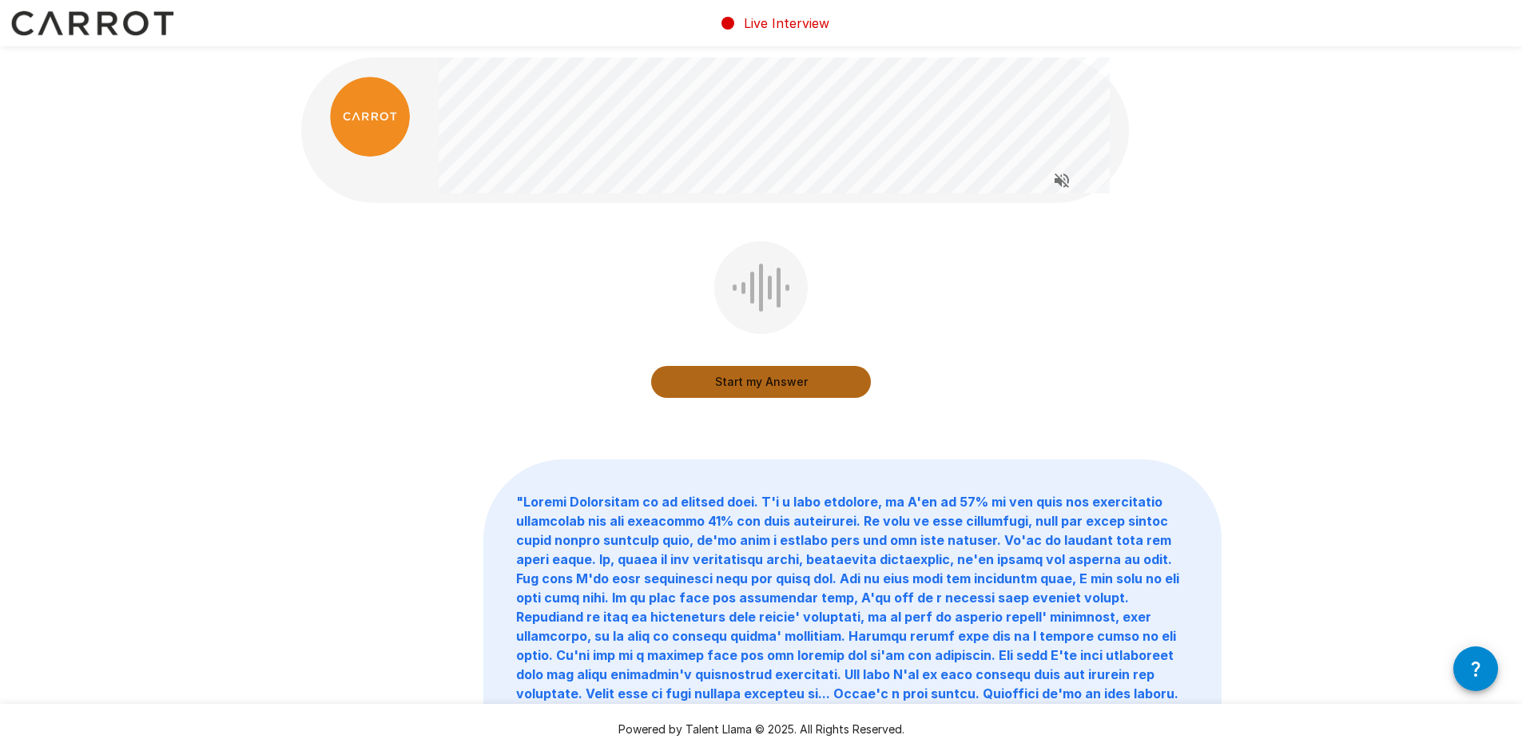
click at [744, 393] on button "Start my Answer" at bounding box center [761, 382] width 220 height 32
click at [776, 373] on button "Stop & Submit" at bounding box center [761, 382] width 220 height 32
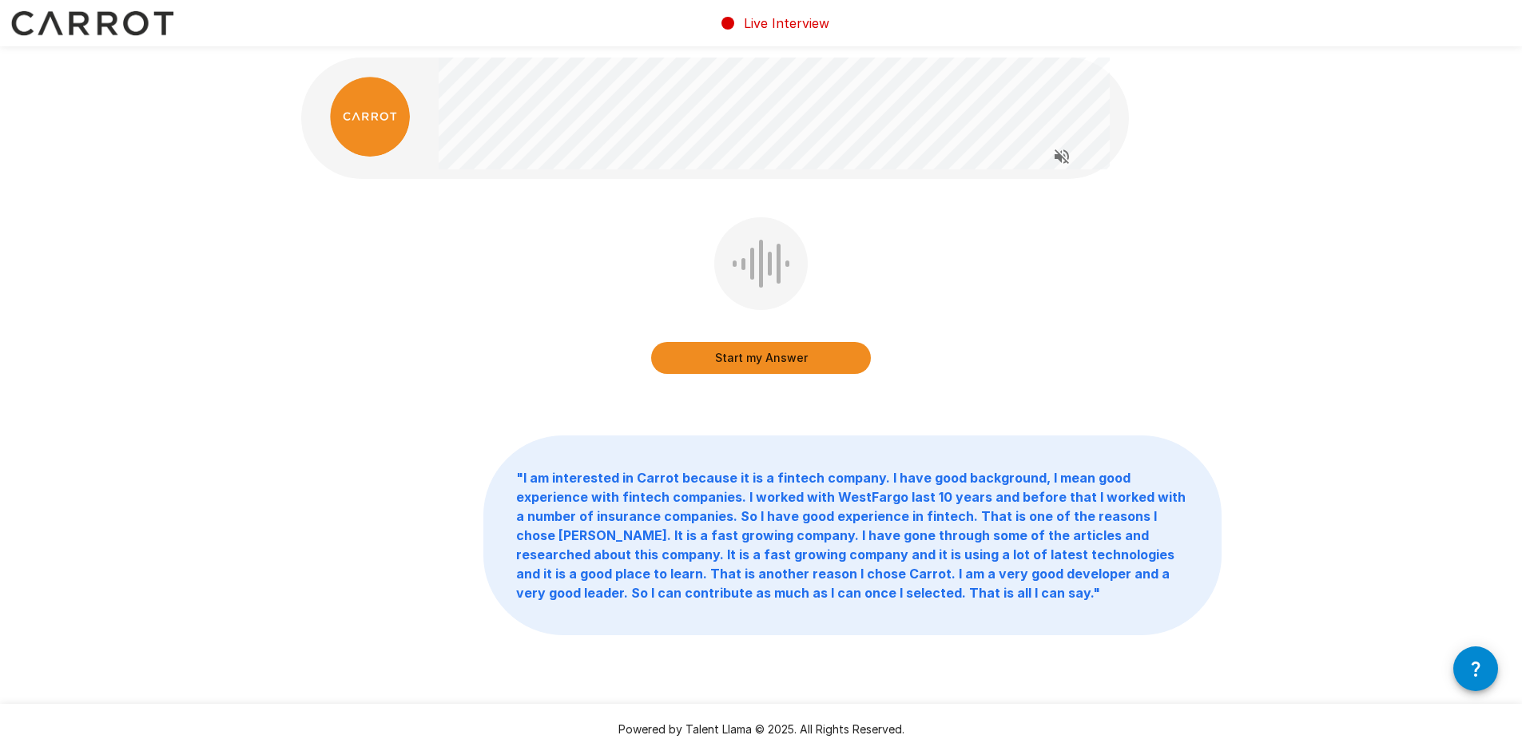
click at [753, 350] on button "Start my Answer" at bounding box center [761, 358] width 220 height 32
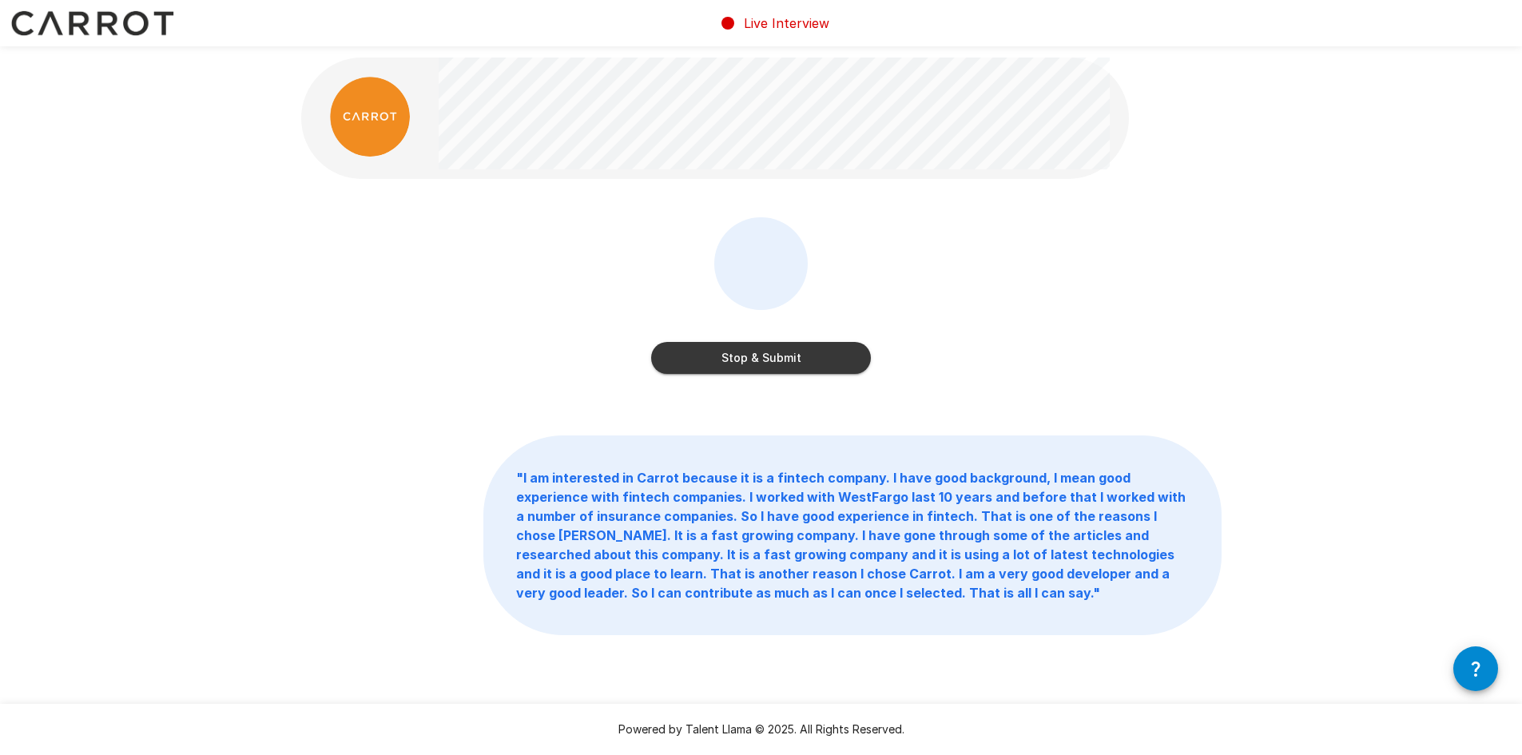
click at [780, 357] on button "Stop & Submit" at bounding box center [761, 358] width 220 height 32
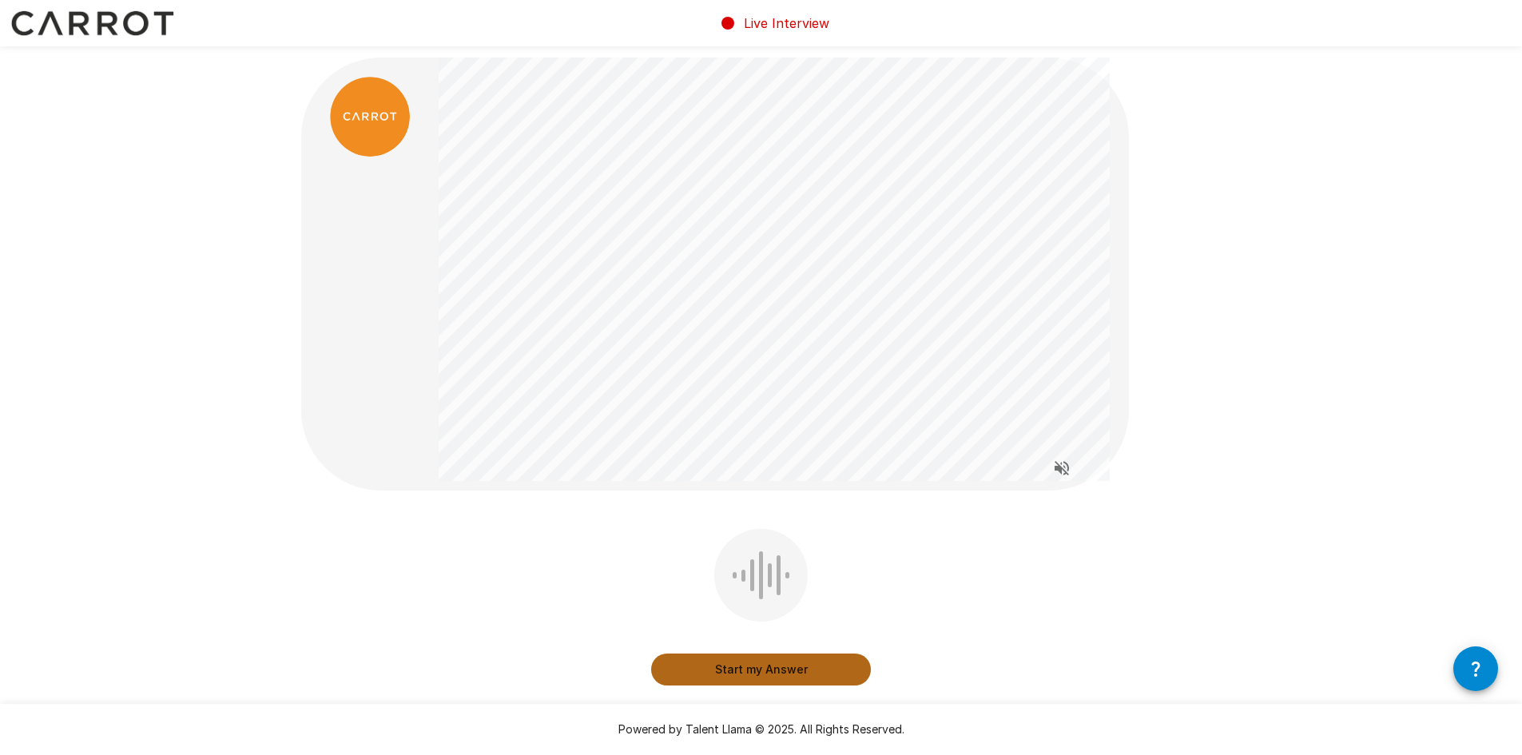
click at [755, 663] on button "Start my Answer" at bounding box center [761, 669] width 220 height 32
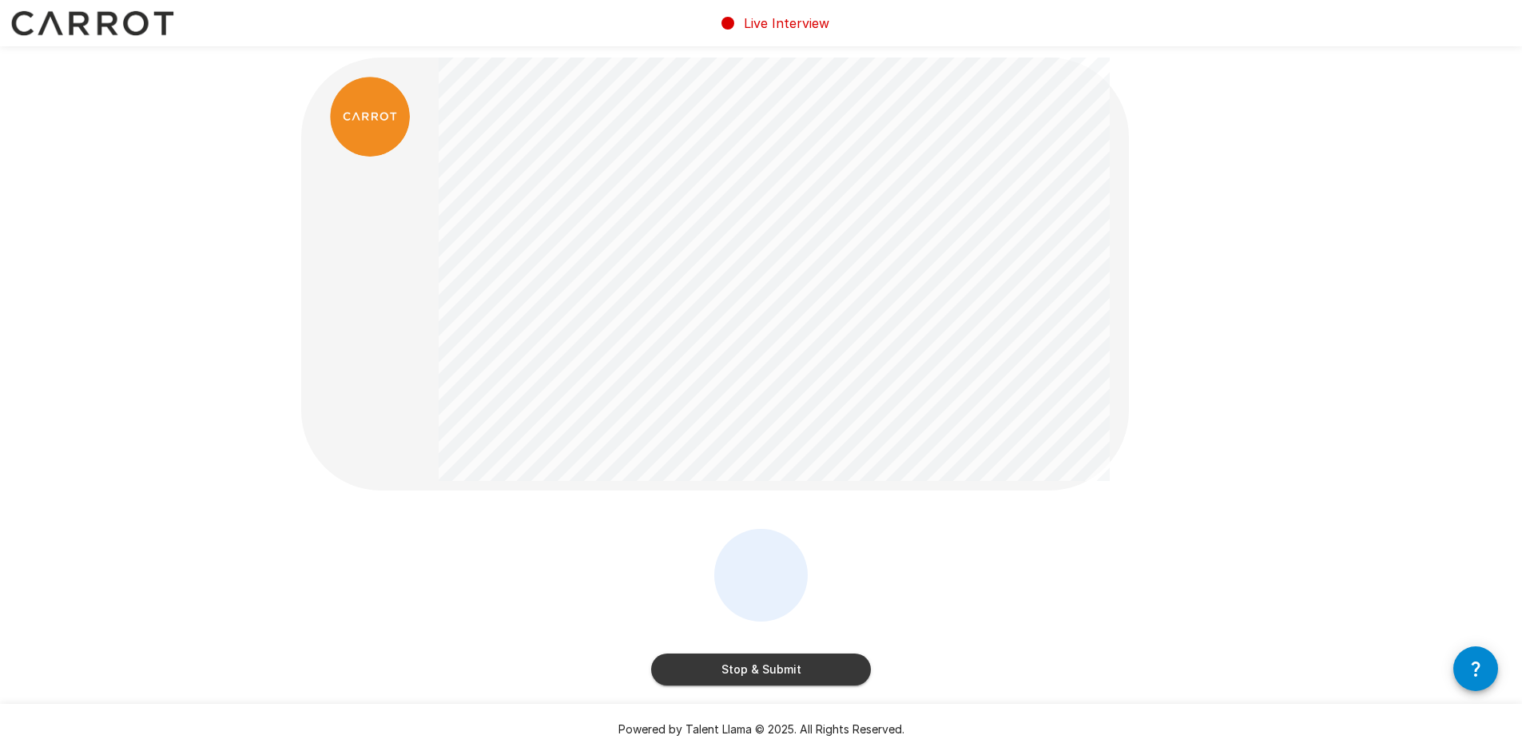
drag, startPoint x: 774, startPoint y: 661, endPoint x: 782, endPoint y: 660, distance: 8.1
click at [774, 662] on button "Stop & Submit" at bounding box center [761, 669] width 220 height 32
